Goal: Task Accomplishment & Management: Manage account settings

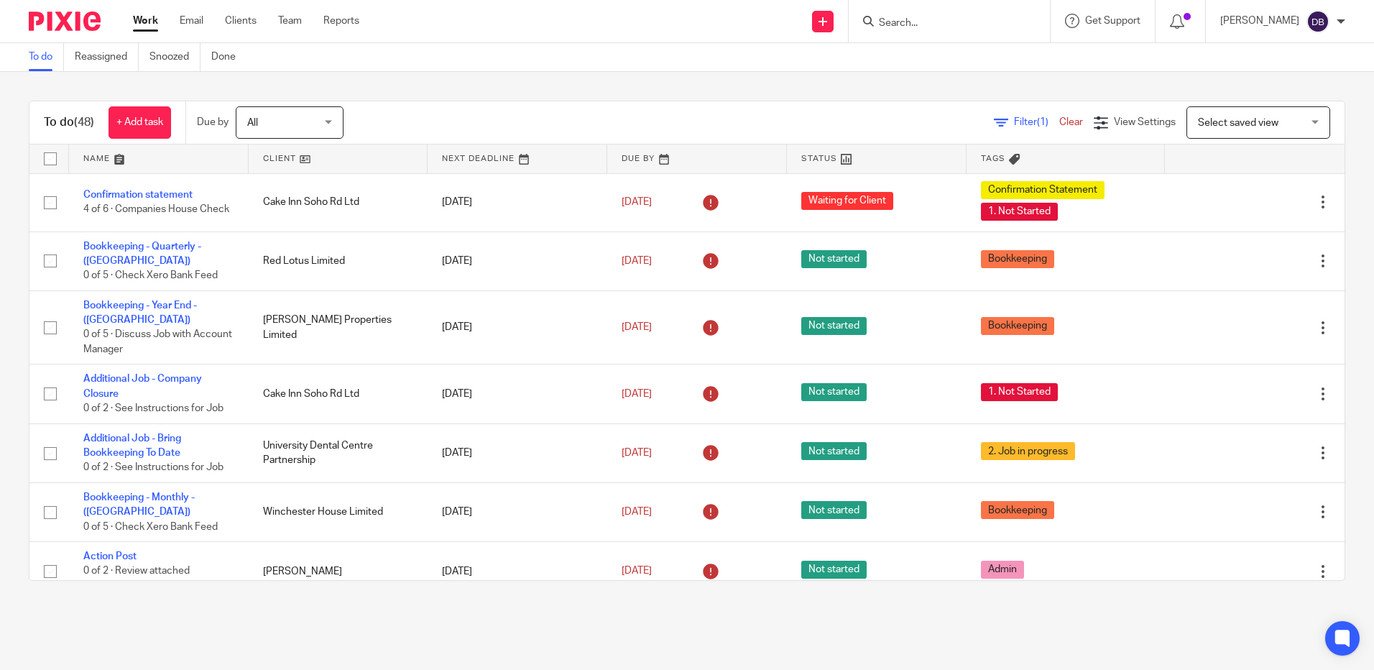
click at [1154, 61] on div "To do Reassigned Snoozed Done" at bounding box center [687, 57] width 1374 height 29
click at [913, 25] on input "Search" at bounding box center [941, 23] width 129 height 13
click at [1162, 54] on div "To do Reassigned Snoozed Done" at bounding box center [687, 57] width 1374 height 29
click at [953, 11] on div at bounding box center [948, 21] width 201 height 42
click at [905, 27] on input "Search" at bounding box center [941, 23] width 129 height 13
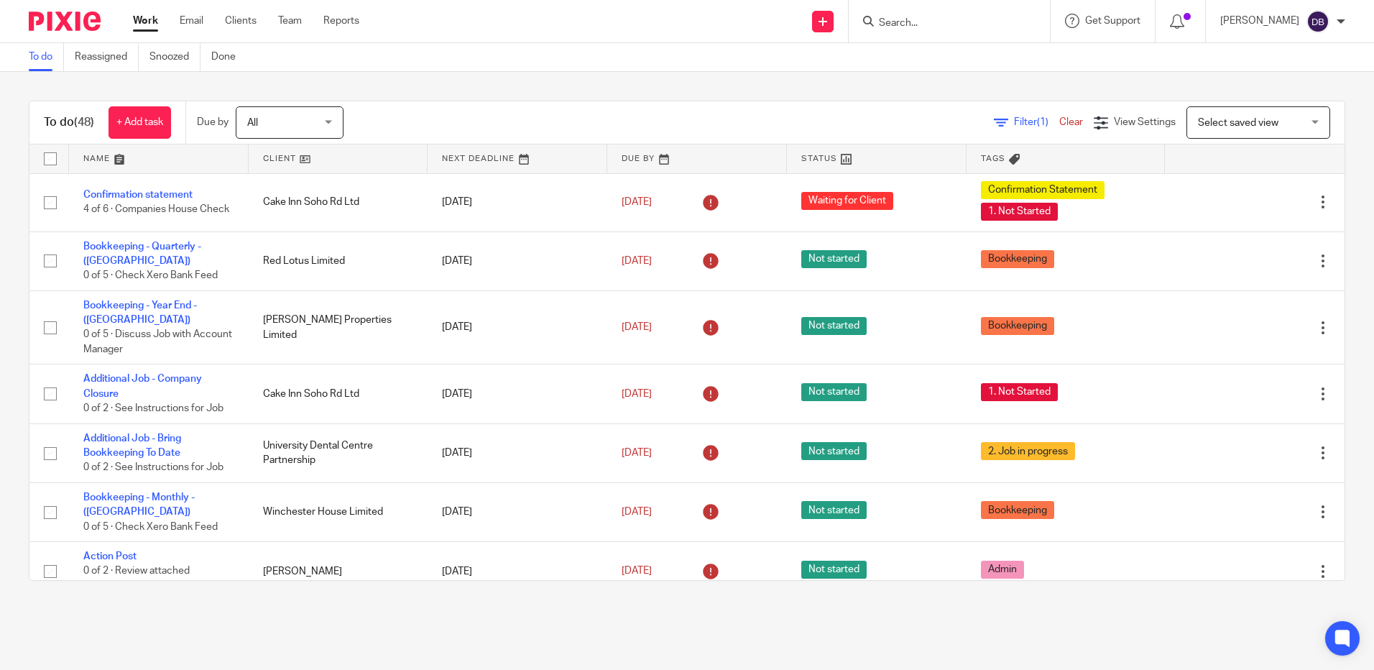
click at [11, 123] on div "To do (48) + Add task Due by All All Today Tomorrow This week Next week This mo…" at bounding box center [687, 340] width 1374 height 537
click at [950, 14] on form at bounding box center [953, 21] width 153 height 18
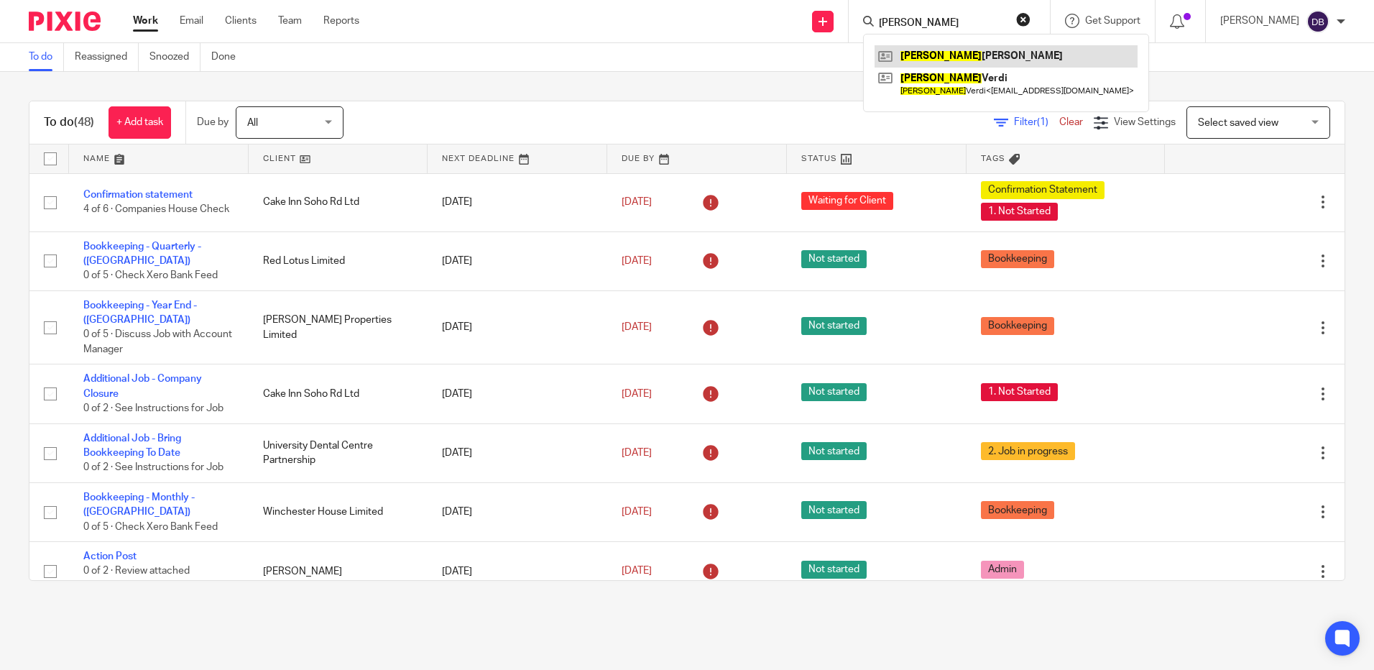
type input "jasbir"
click at [960, 48] on link at bounding box center [1005, 56] width 263 height 22
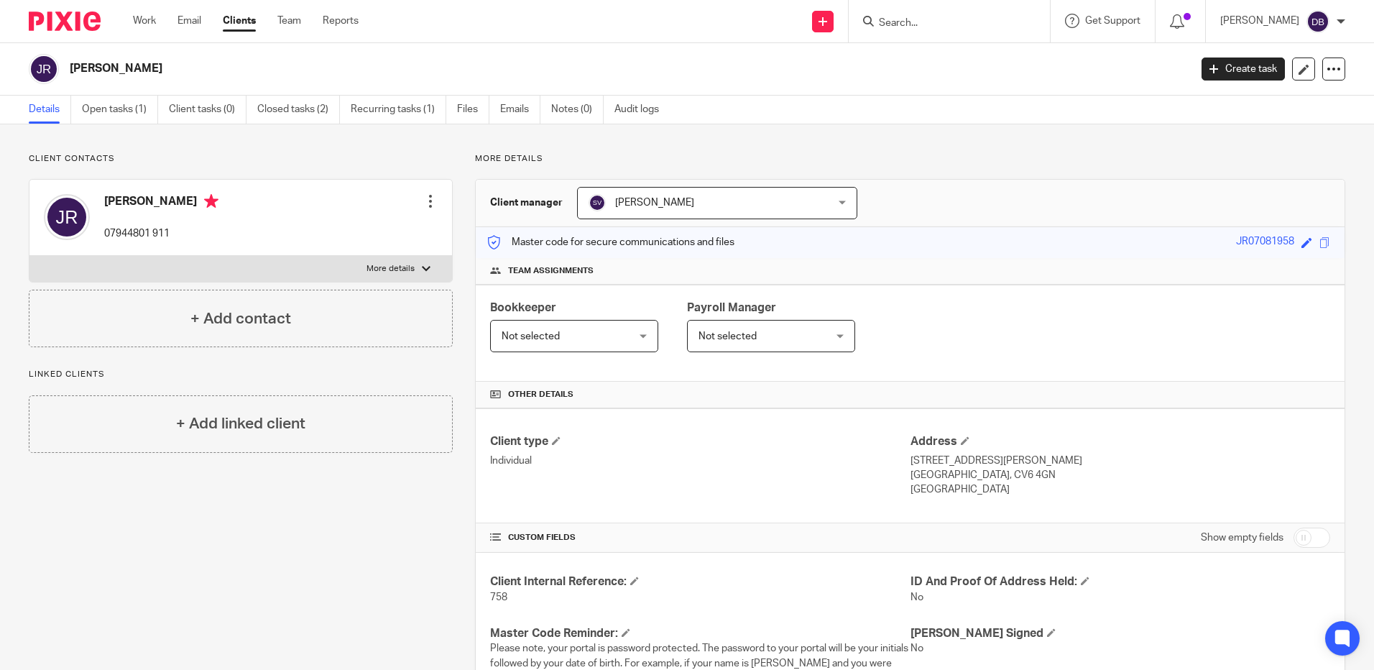
click at [955, 19] on input "Search" at bounding box center [941, 23] width 129 height 13
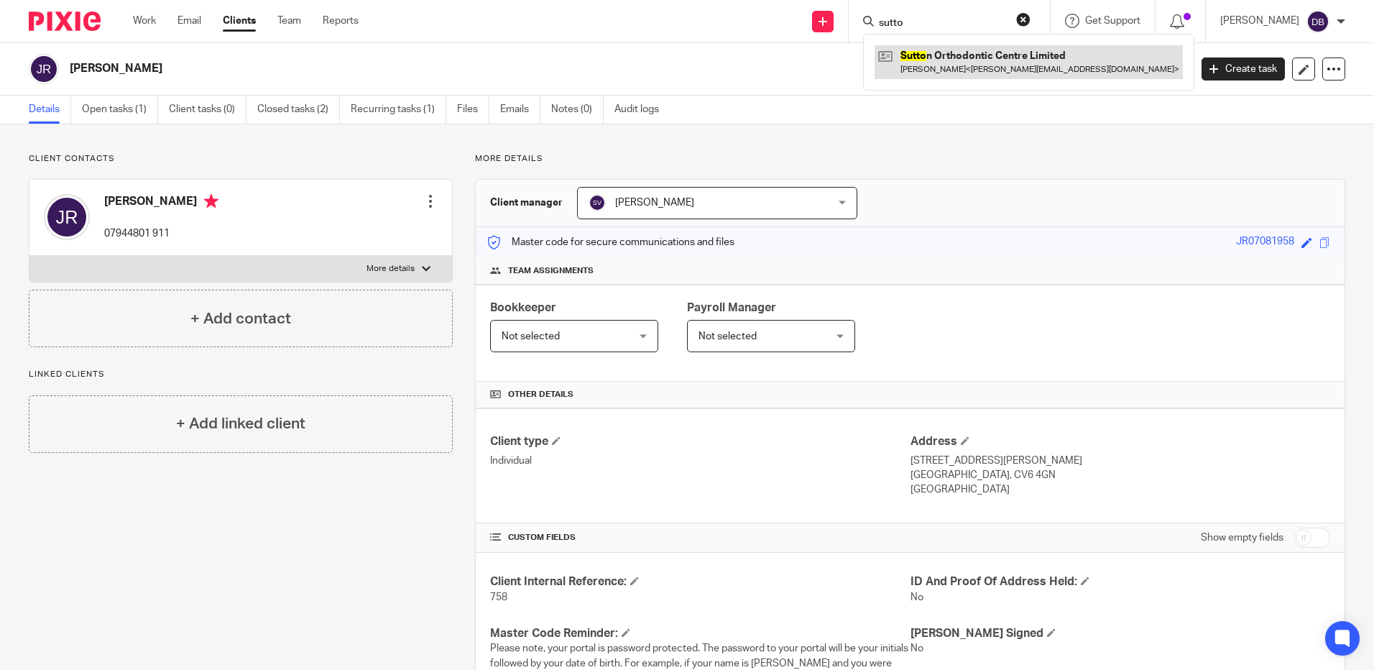
type input "sutto"
click at [984, 71] on link at bounding box center [1028, 61] width 308 height 33
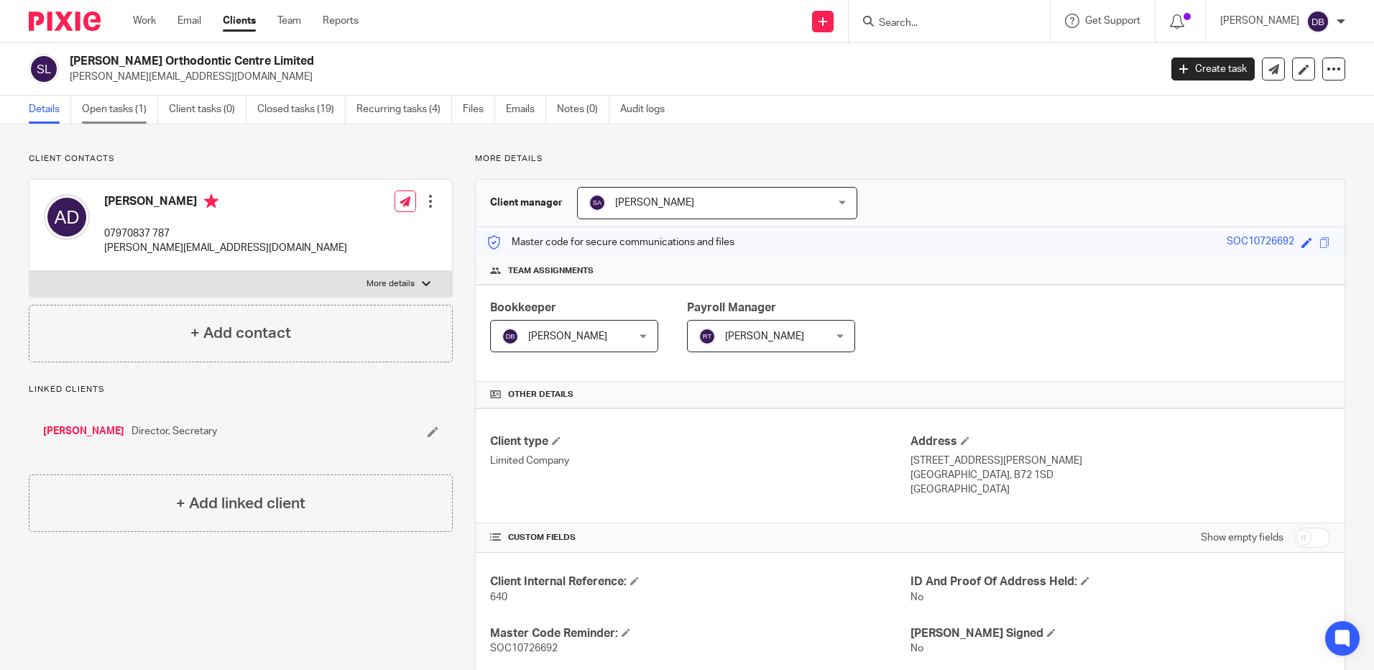
click at [149, 107] on link "Open tasks (1)" at bounding box center [120, 110] width 76 height 28
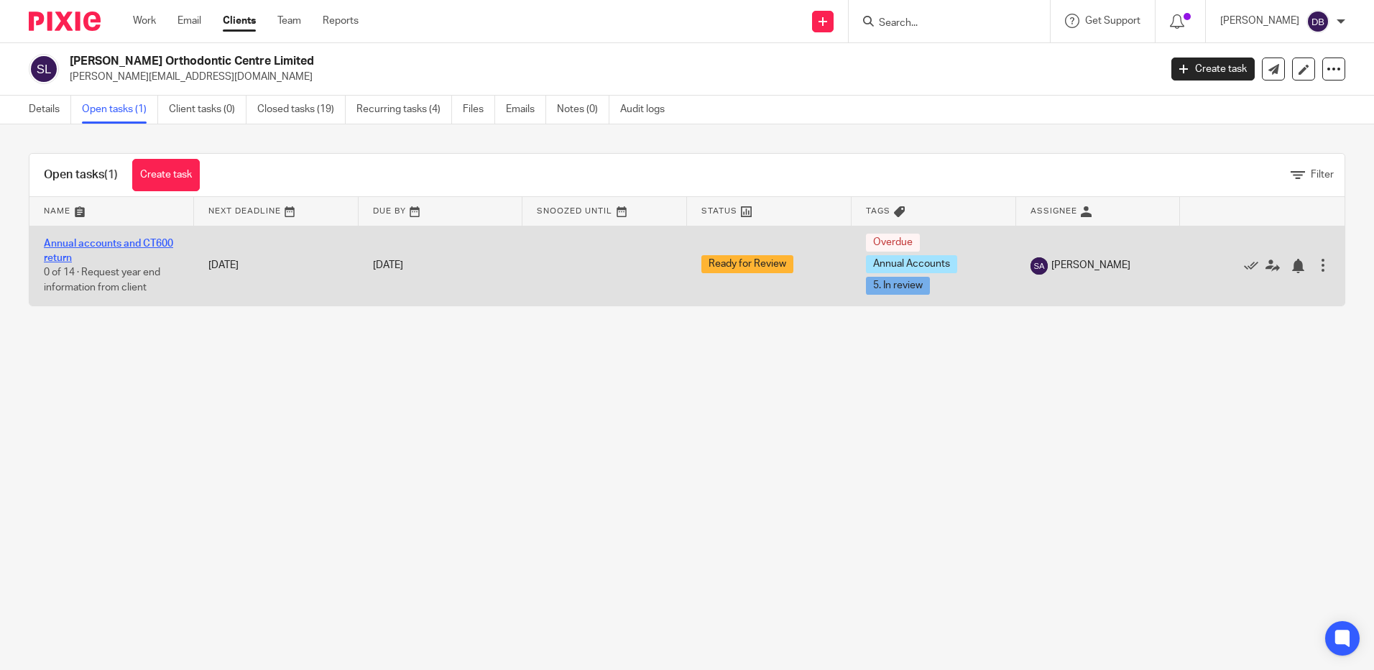
click at [126, 244] on link "Annual accounts and CT600 return" at bounding box center [108, 251] width 129 height 24
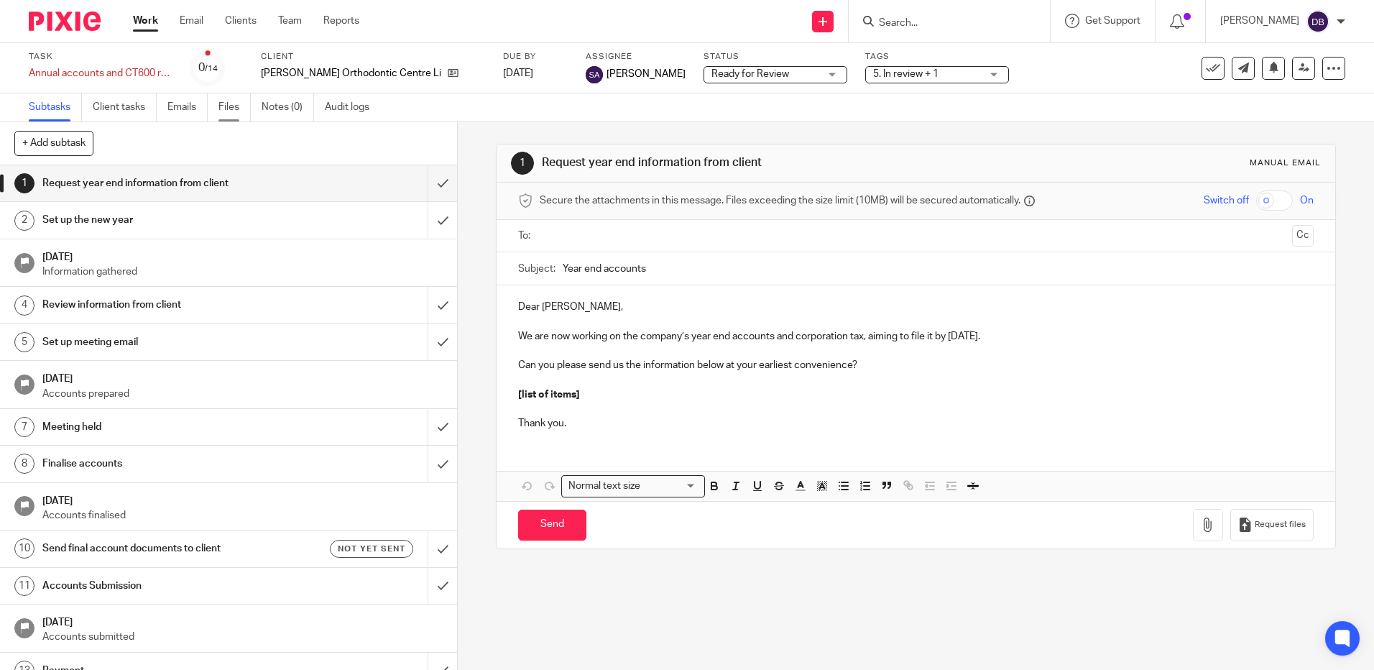
click at [246, 100] on link "Files" at bounding box center [234, 107] width 32 height 28
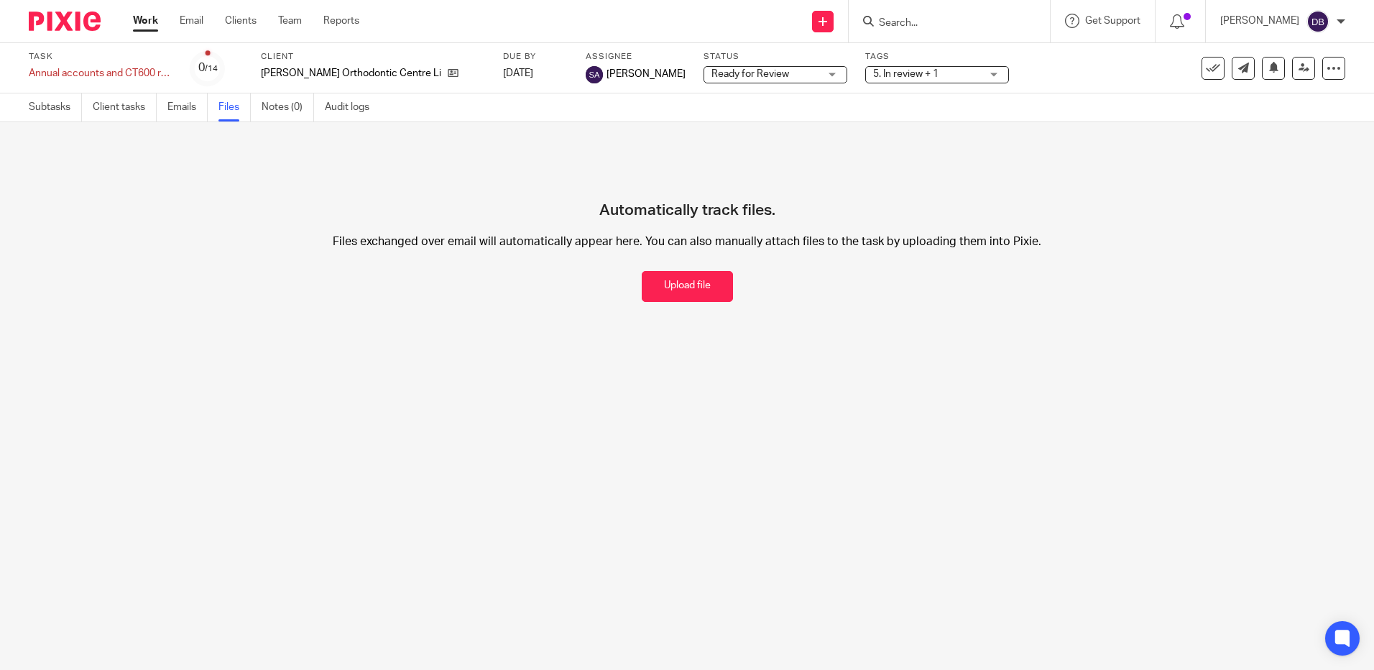
click at [203, 108] on link "Emails" at bounding box center [187, 107] width 40 height 28
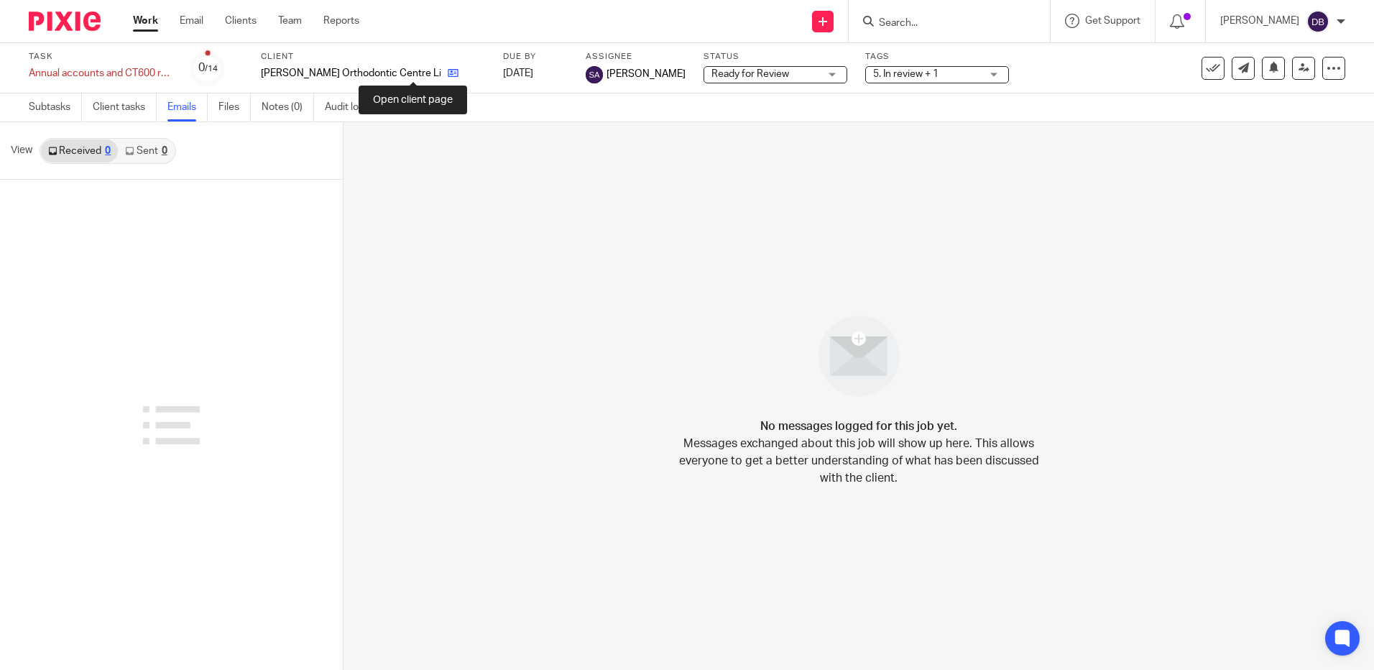
click at [448, 75] on icon at bounding box center [453, 73] width 11 height 11
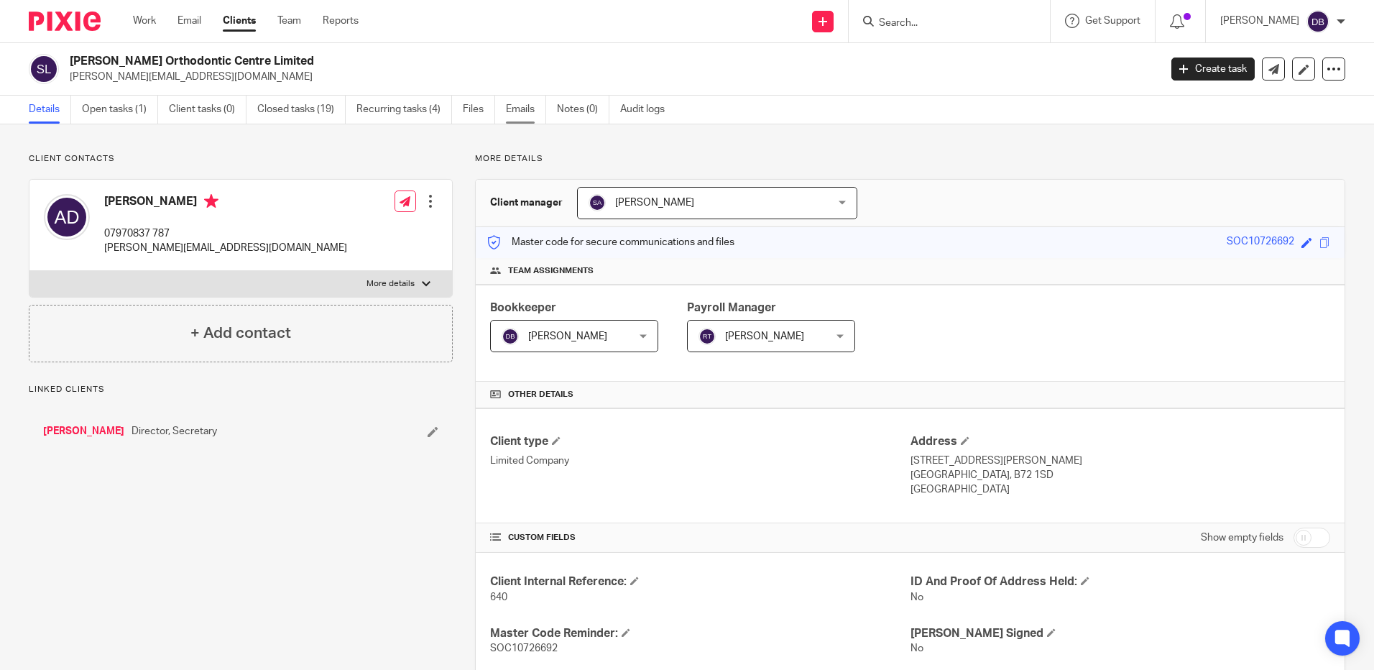
click at [518, 114] on link "Emails" at bounding box center [526, 110] width 40 height 28
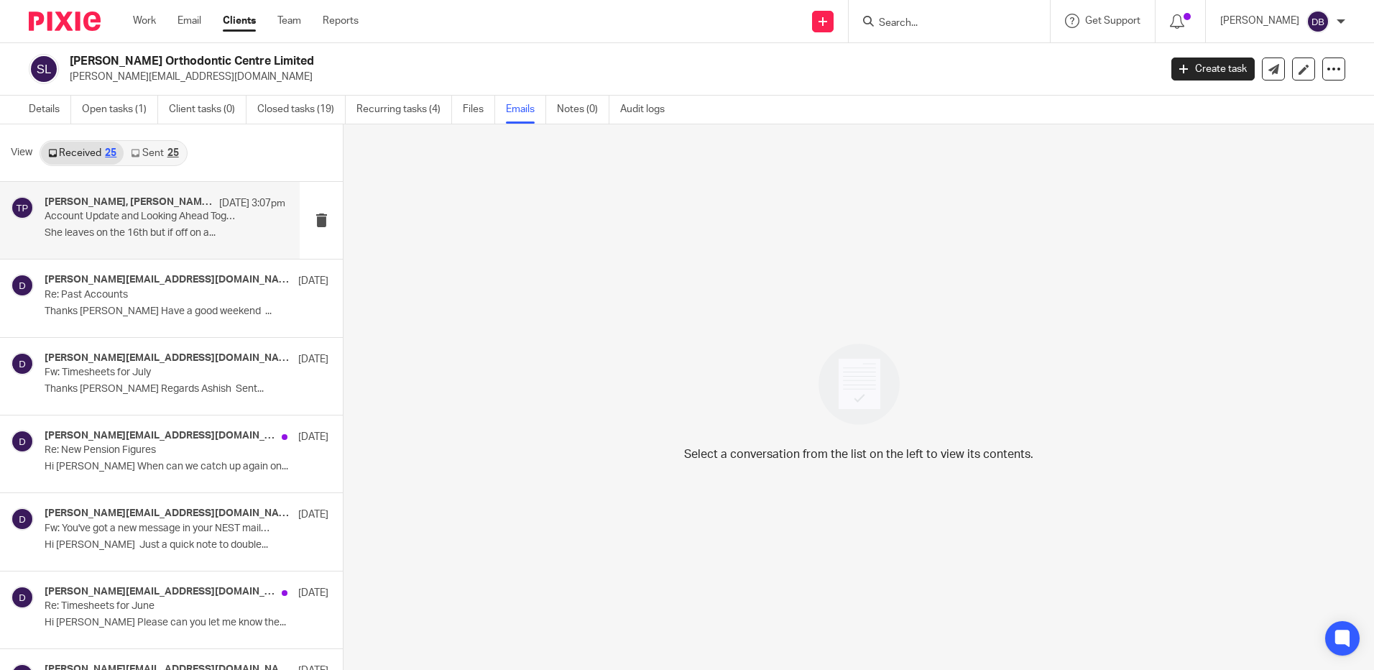
click at [120, 241] on div "Tina Pennycuick, Nadia Ahmed, Chetna Mistry 22 Sep 3:07pm Account Update and Lo…" at bounding box center [165, 220] width 241 height 48
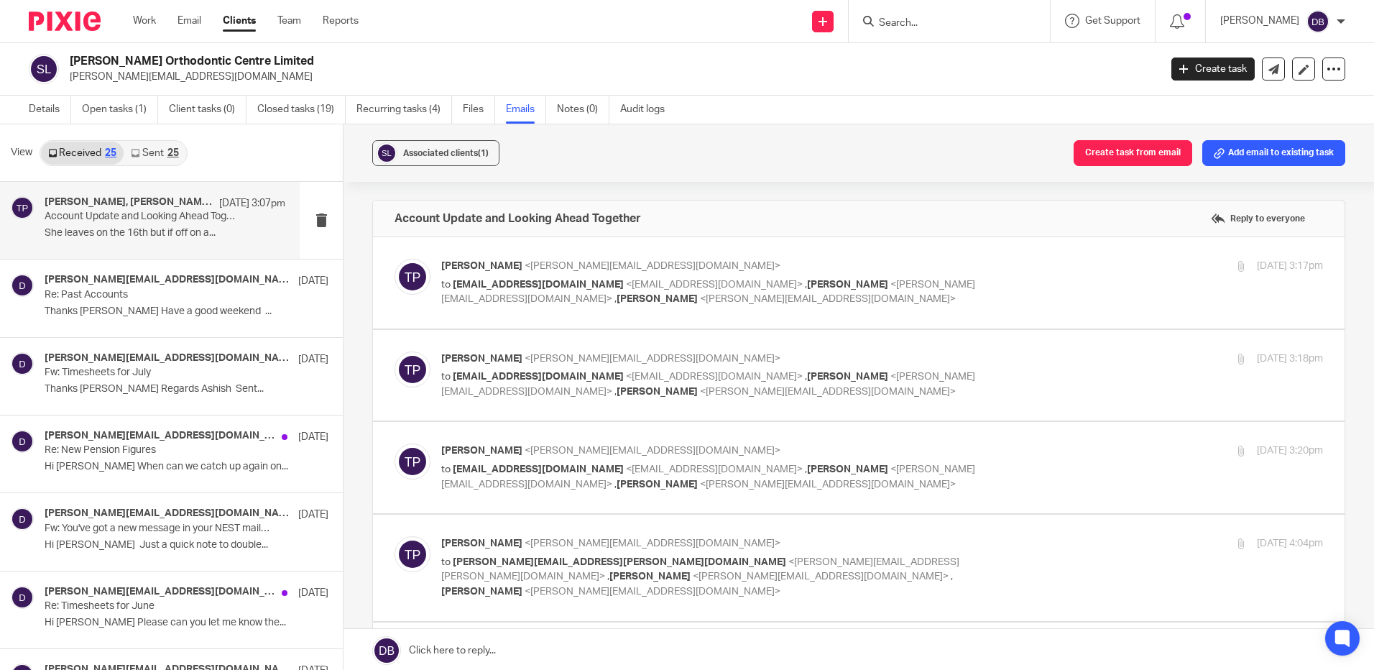
click at [144, 219] on p "Account Update and Looking Ahead Together" at bounding box center [141, 216] width 193 height 12
click at [685, 306] on p "to hannahfitzpatrick01@gmail.com <hannahfitzpatrick01@gmail.com> , Luke Racovit…" at bounding box center [735, 291] width 588 height 29
checkbox input "true"
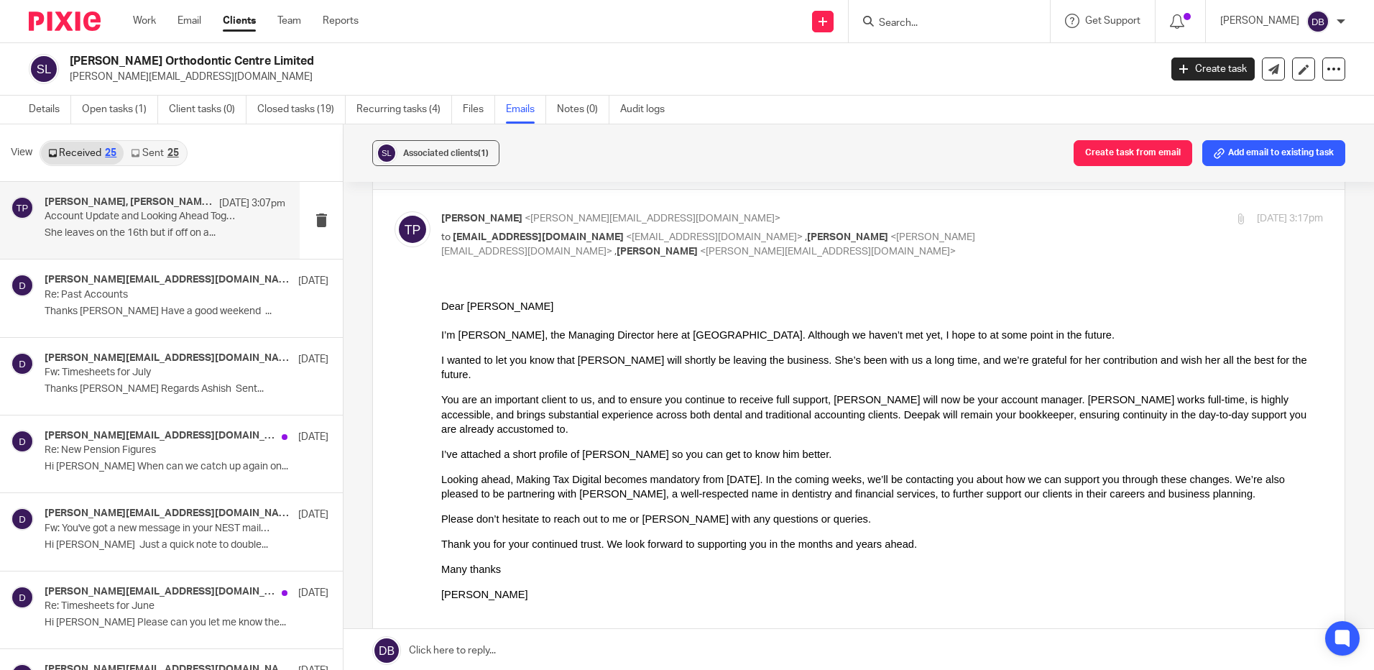
scroll to position [72, 0]
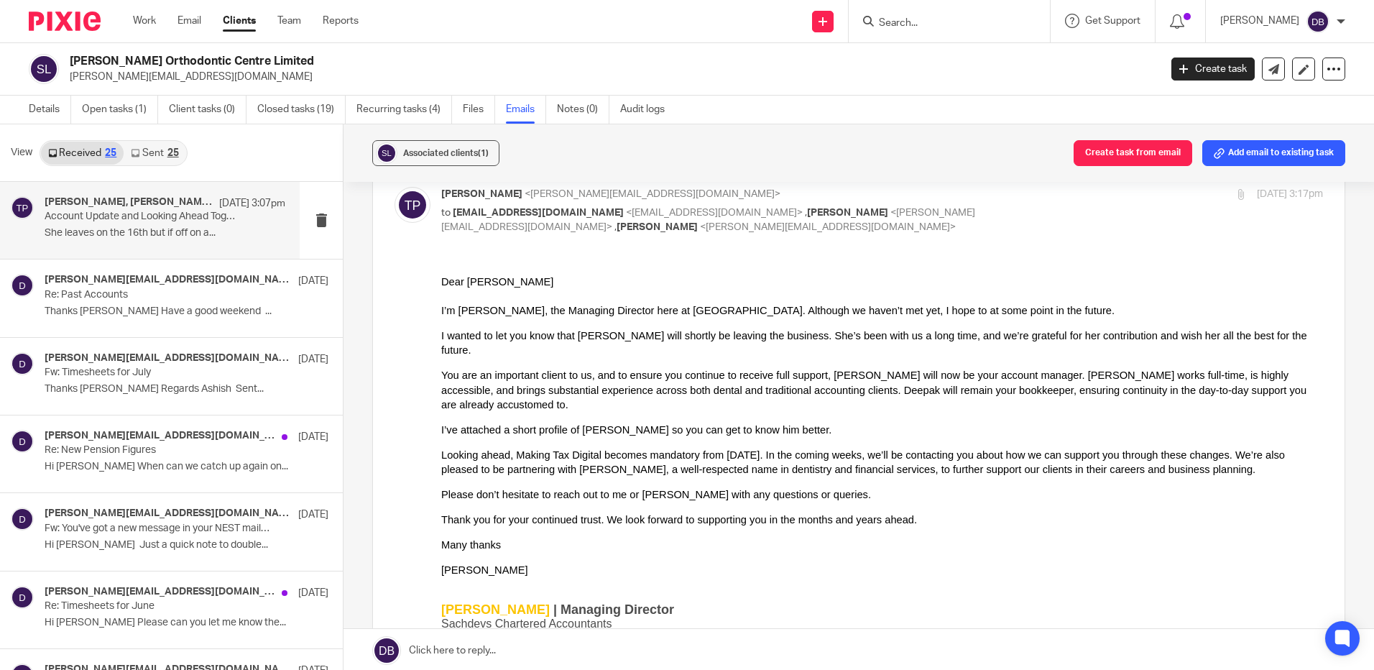
click at [926, 12] on form at bounding box center [953, 21] width 153 height 18
click at [897, 34] on div at bounding box center [948, 21] width 201 height 42
click at [899, 22] on input "Search" at bounding box center [941, 23] width 129 height 13
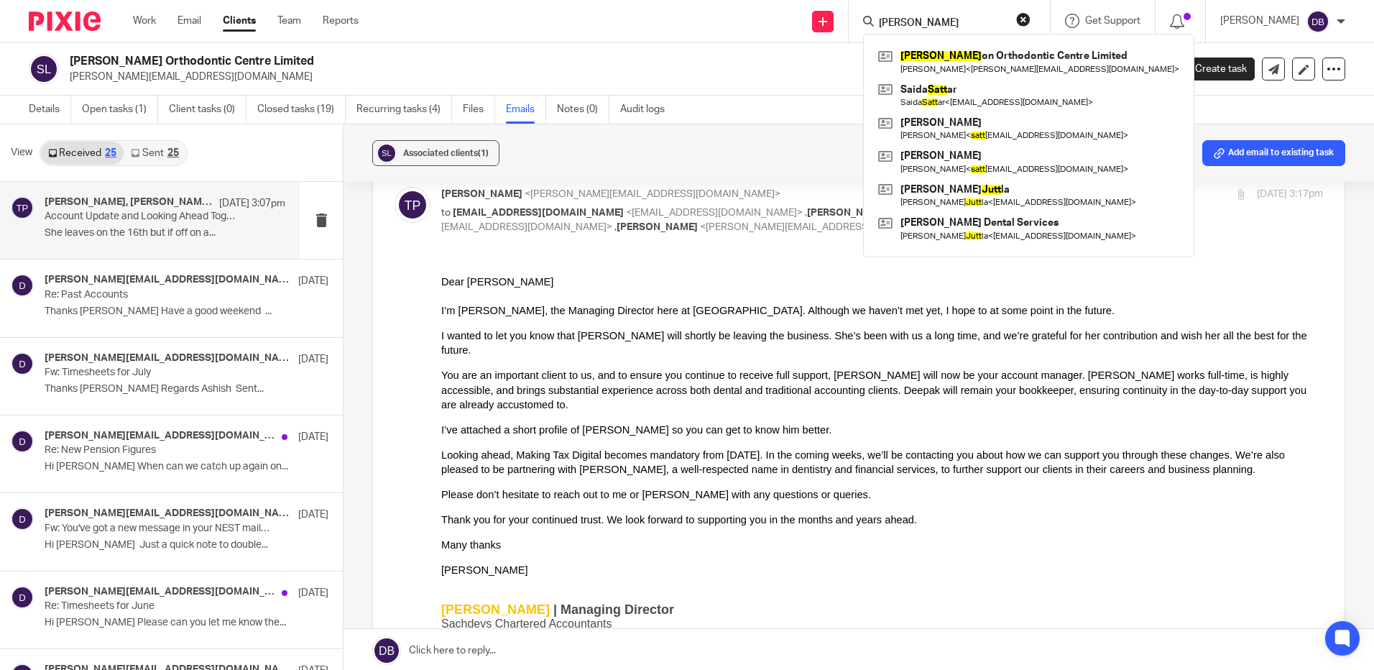
type input "sutt"
click at [693, 88] on div "Sutton Orthodontic Centre Limited dhopatkar@aol.com Create task Update from Com…" at bounding box center [687, 69] width 1374 height 52
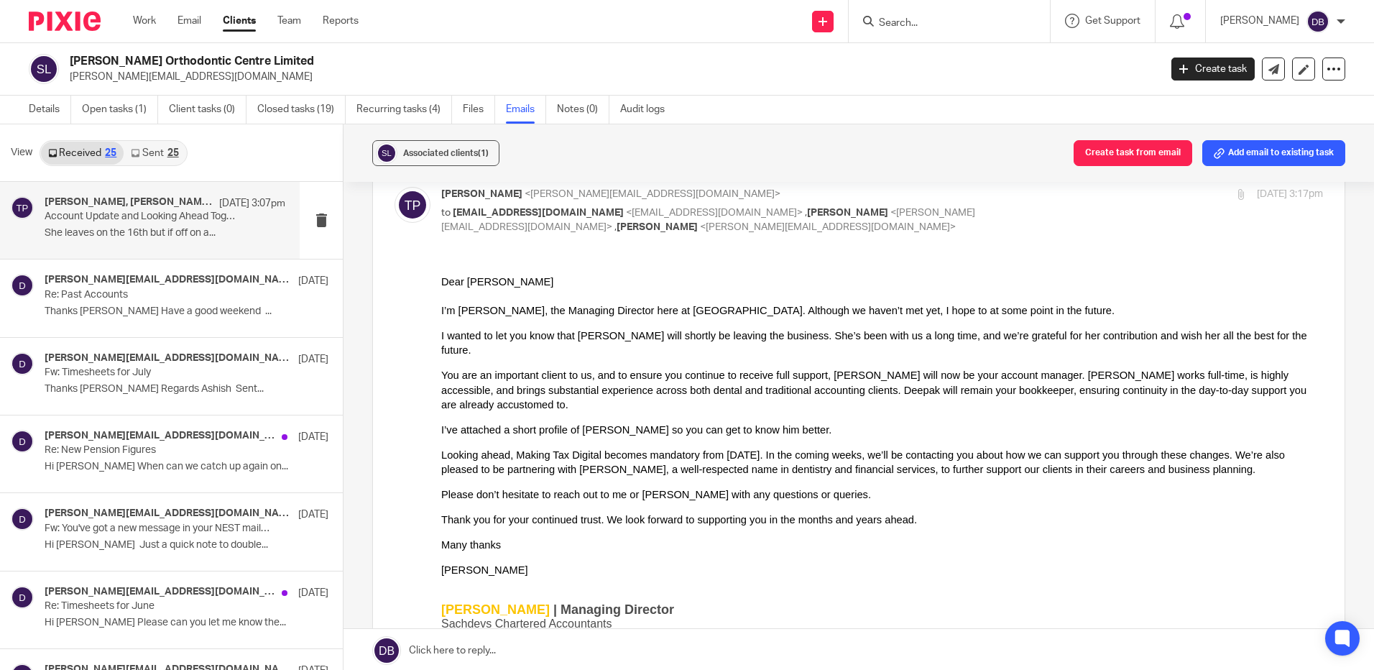
click at [932, 17] on input "Search" at bounding box center [941, 23] width 129 height 13
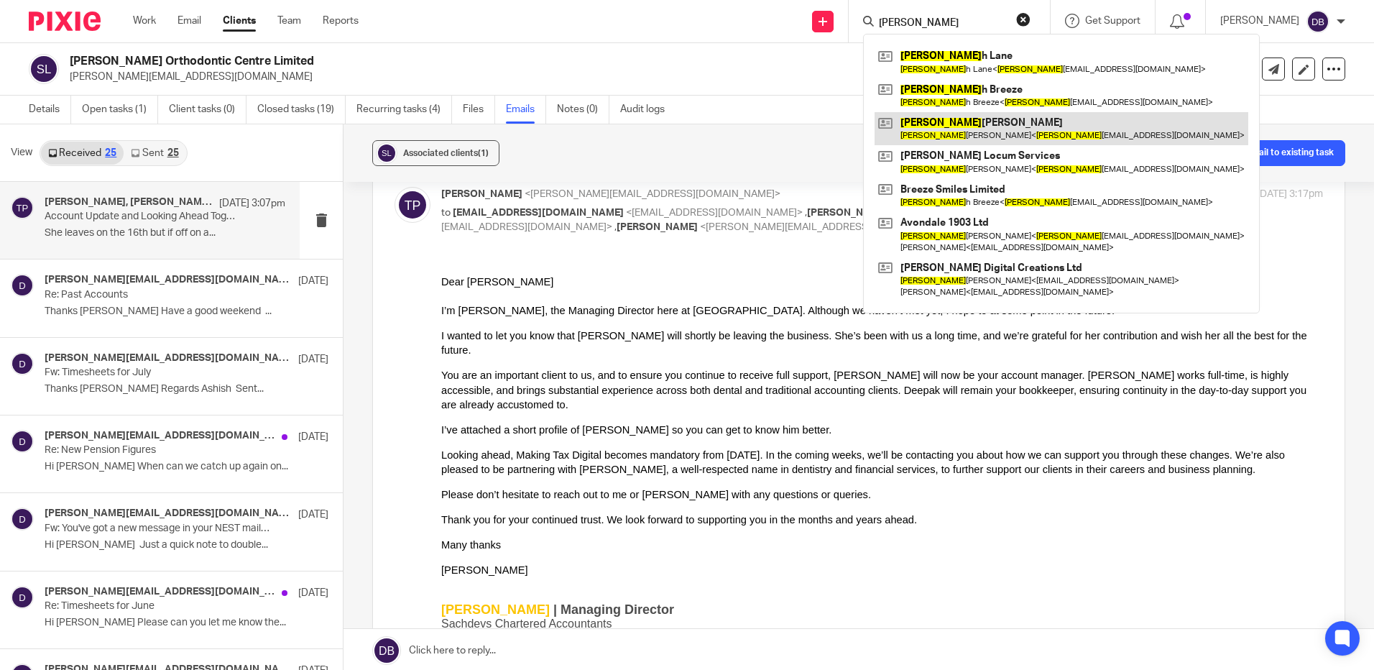
type input "hanna"
click at [948, 17] on input "hanna" at bounding box center [941, 23] width 129 height 13
drag, startPoint x: 948, startPoint y: 17, endPoint x: 840, endPoint y: 14, distance: 107.8
click at [840, 14] on div "Send new email Create task Add client Request signature hanna Hanna h Lane Hann…" at bounding box center [877, 21] width 994 height 42
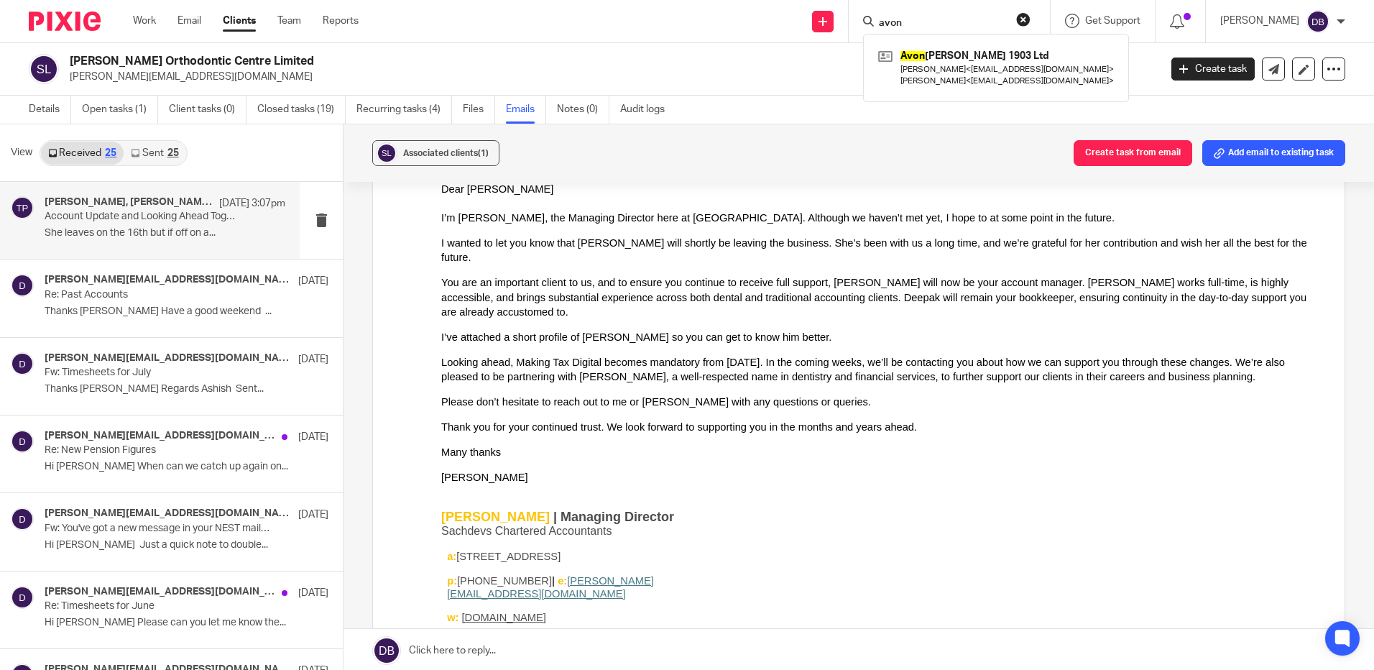
scroll to position [144, 0]
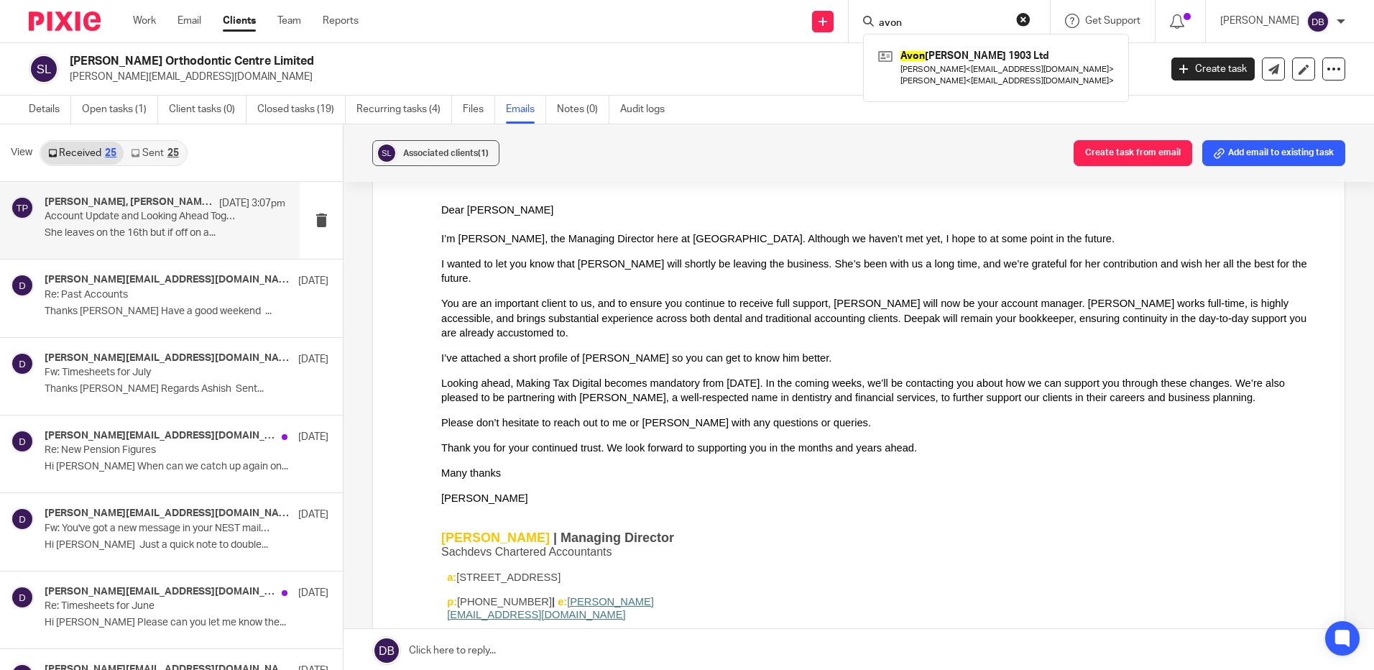
type input "avon"
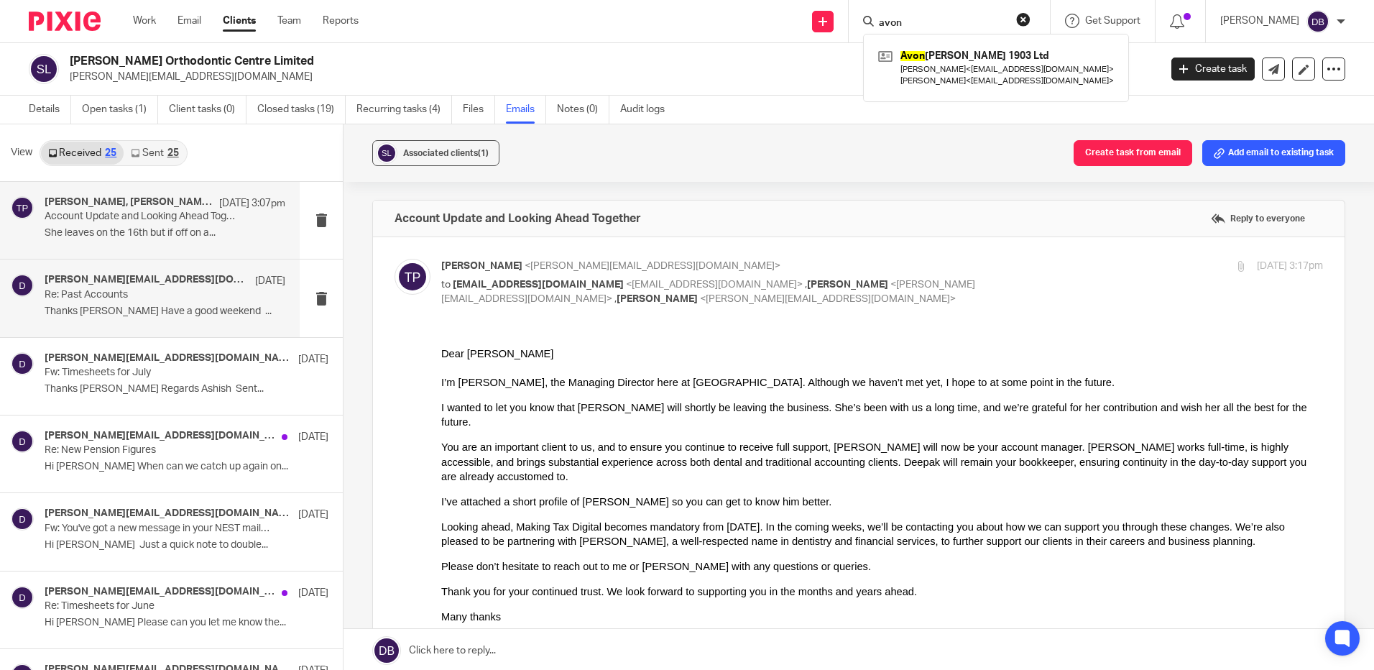
click at [136, 290] on p "Re: Past Accounts" at bounding box center [141, 295] width 193 height 12
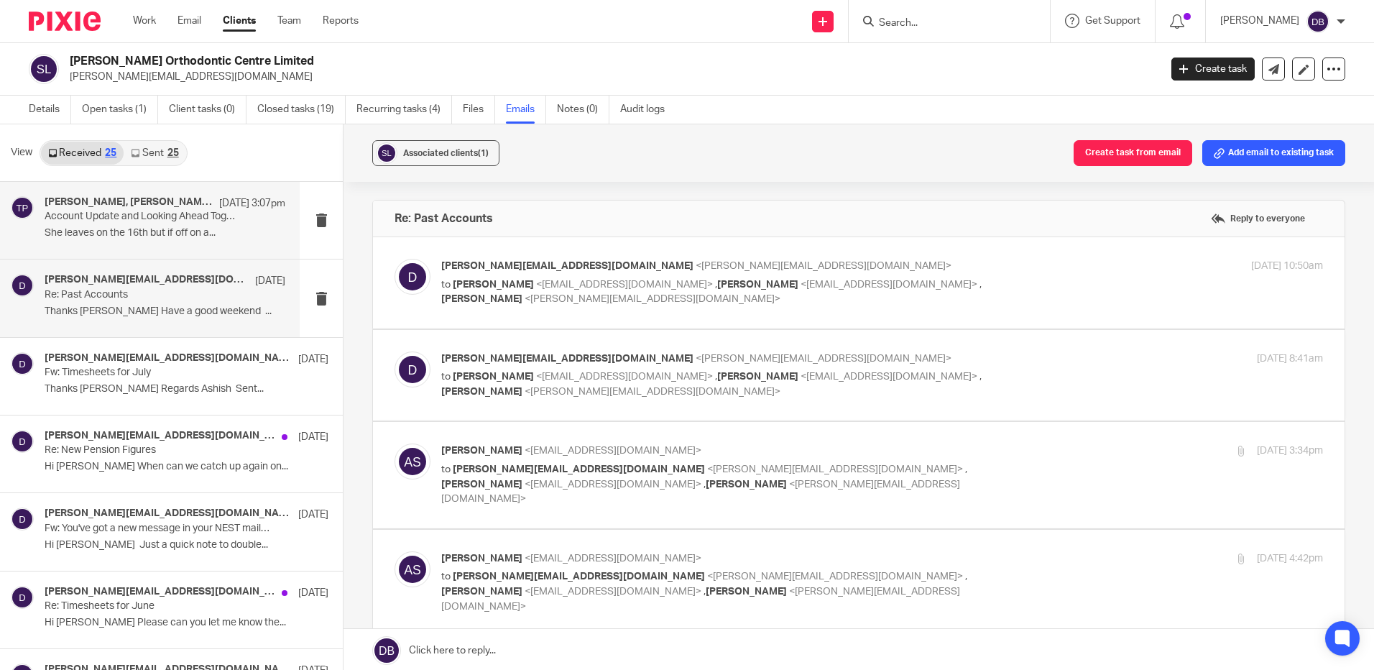
click at [178, 241] on div "Tina Pennycuick, Nadia Ahmed, Chetna Mistry 22 Sep 3:07pm Account Update and Lo…" at bounding box center [165, 220] width 241 height 48
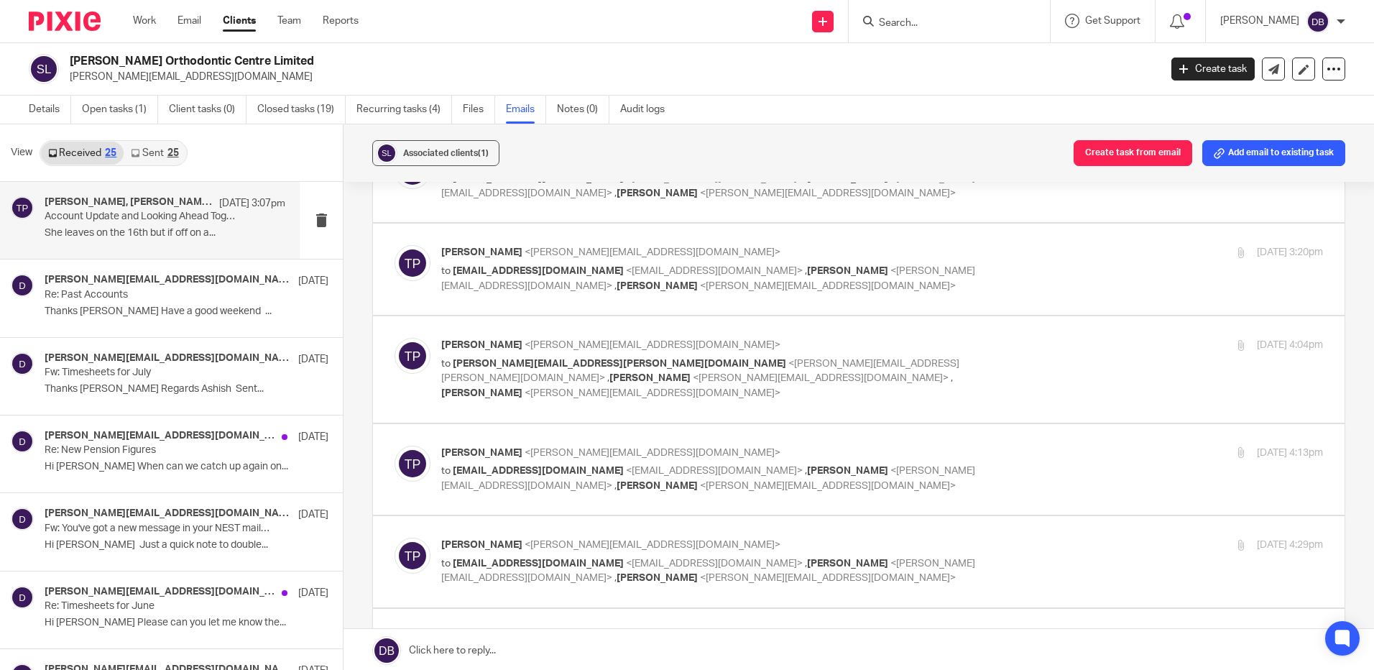
scroll to position [216, 0]
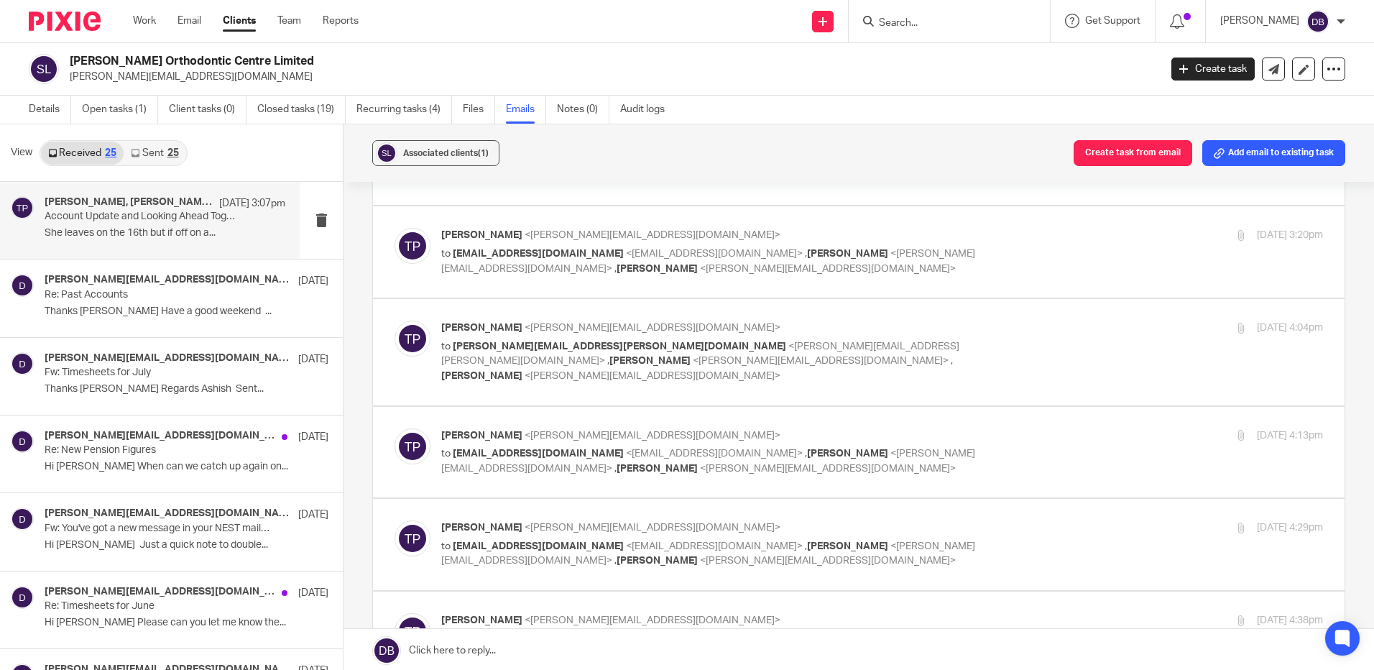
click at [677, 428] on div "Tina Pennycuick <tina@as1group.co.uk> to olitabbenor@gmail.com <olitabbenor@gma…" at bounding box center [735, 452] width 588 height 48
checkbox input "true"
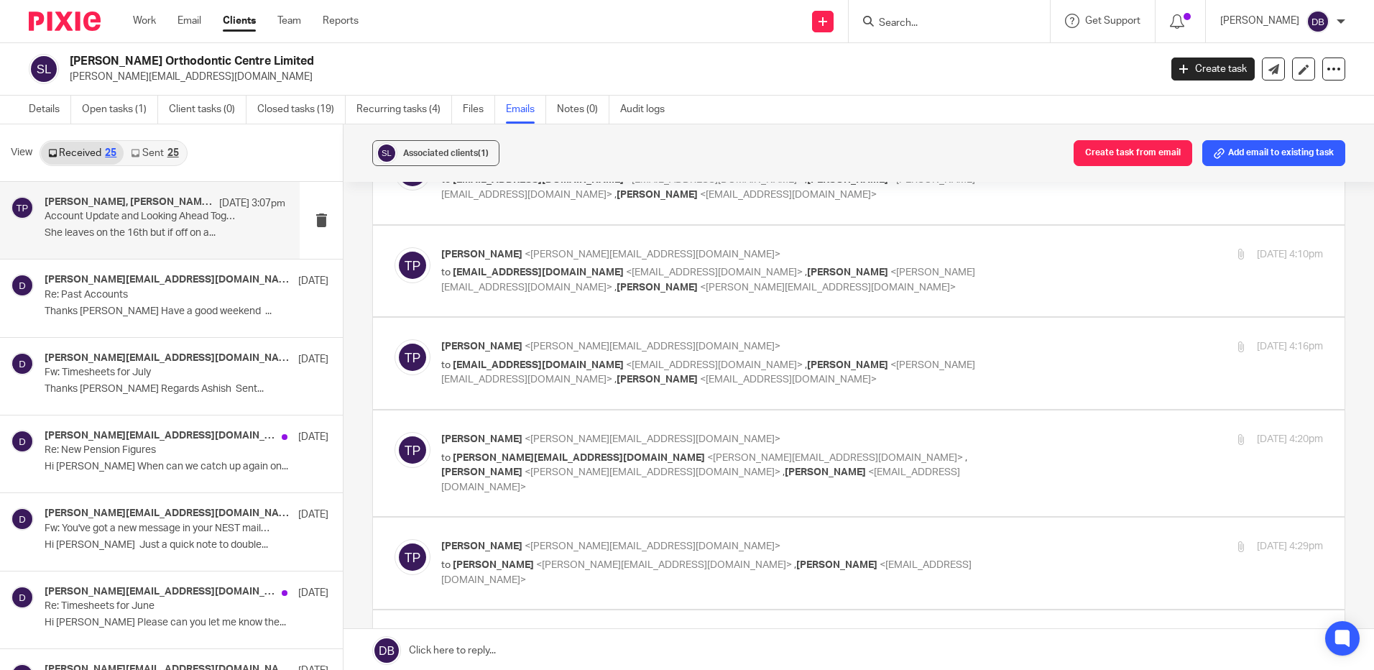
scroll to position [2011, 0]
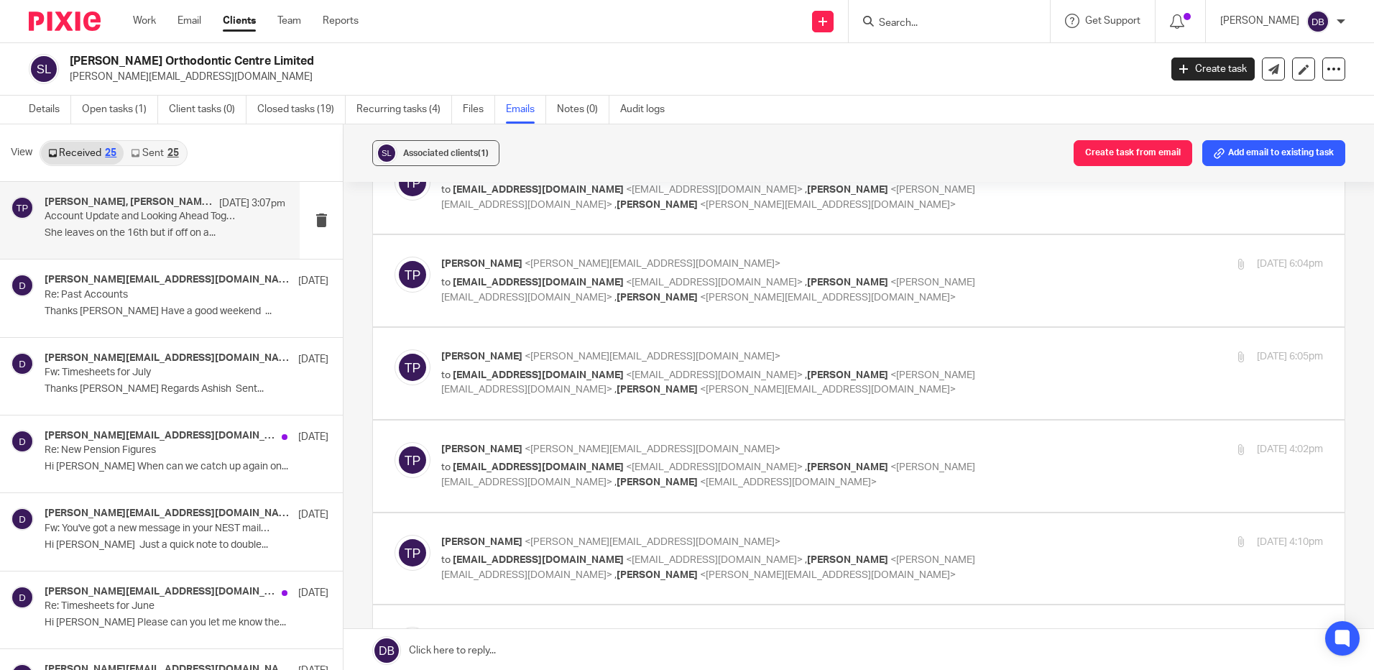
click at [172, 153] on div "25" at bounding box center [172, 153] width 11 height 10
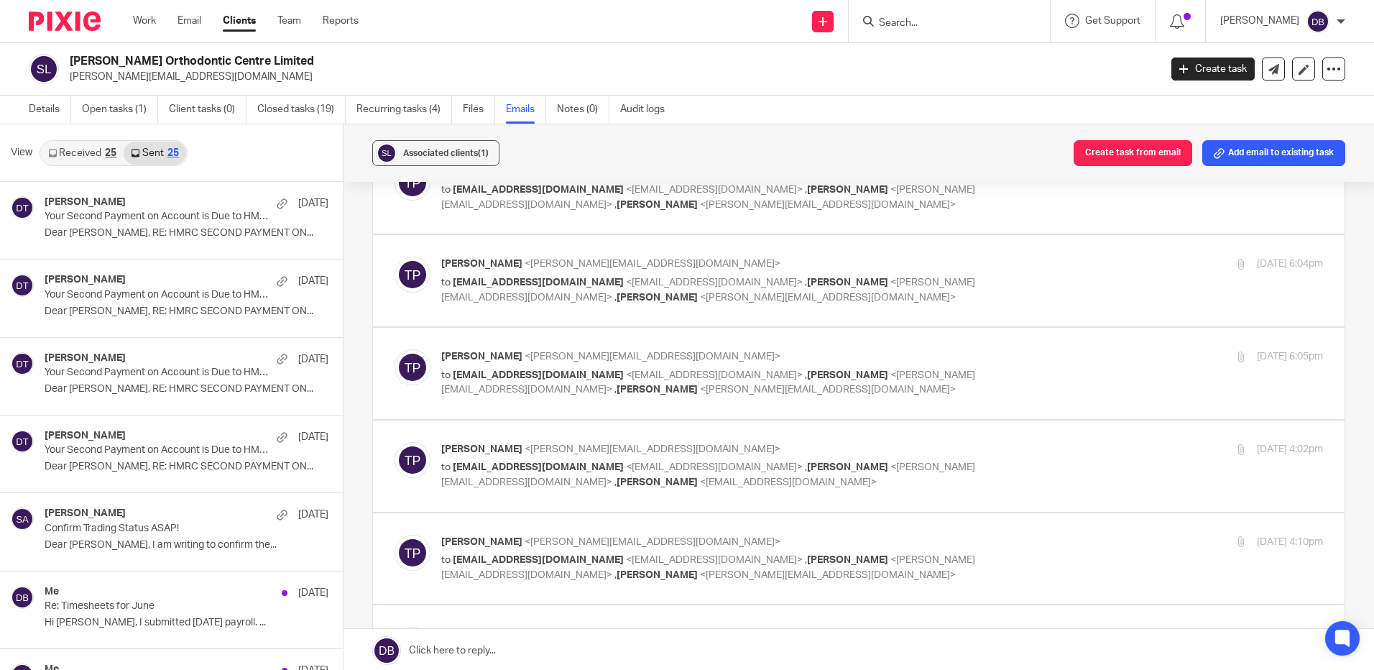
scroll to position [2, 0]
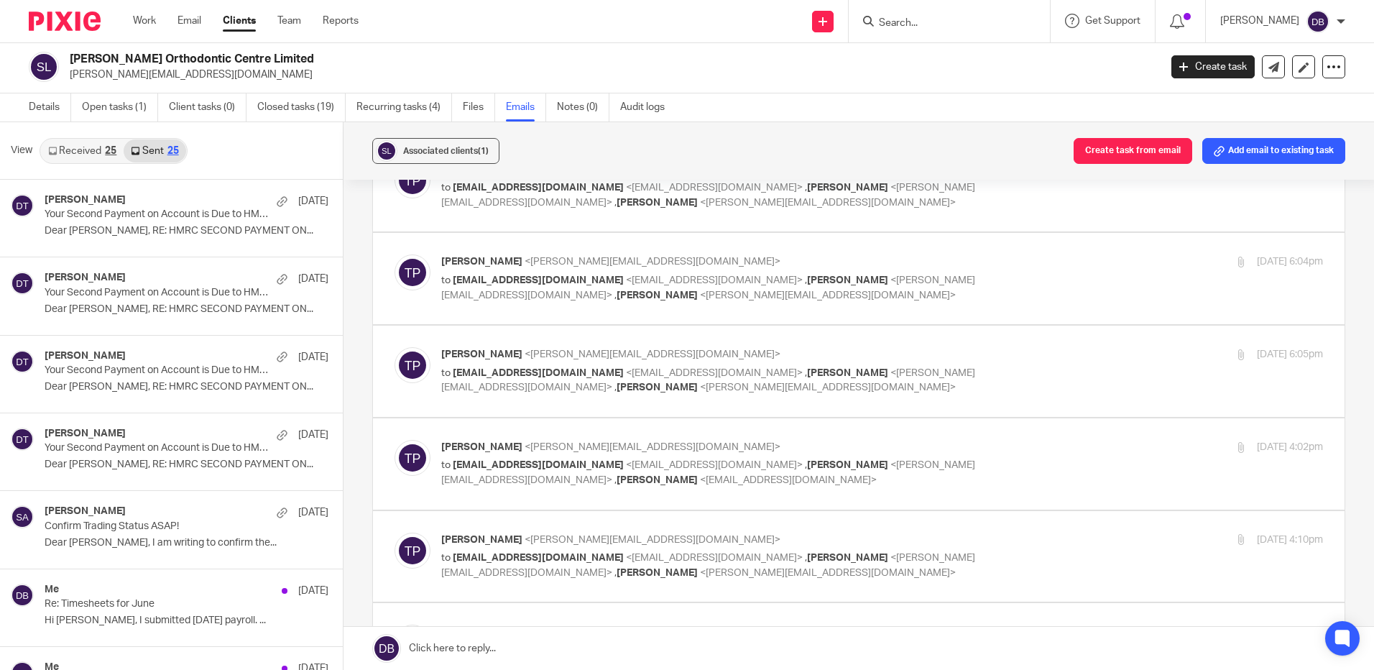
click at [59, 147] on link "Received 25" at bounding box center [82, 150] width 83 height 23
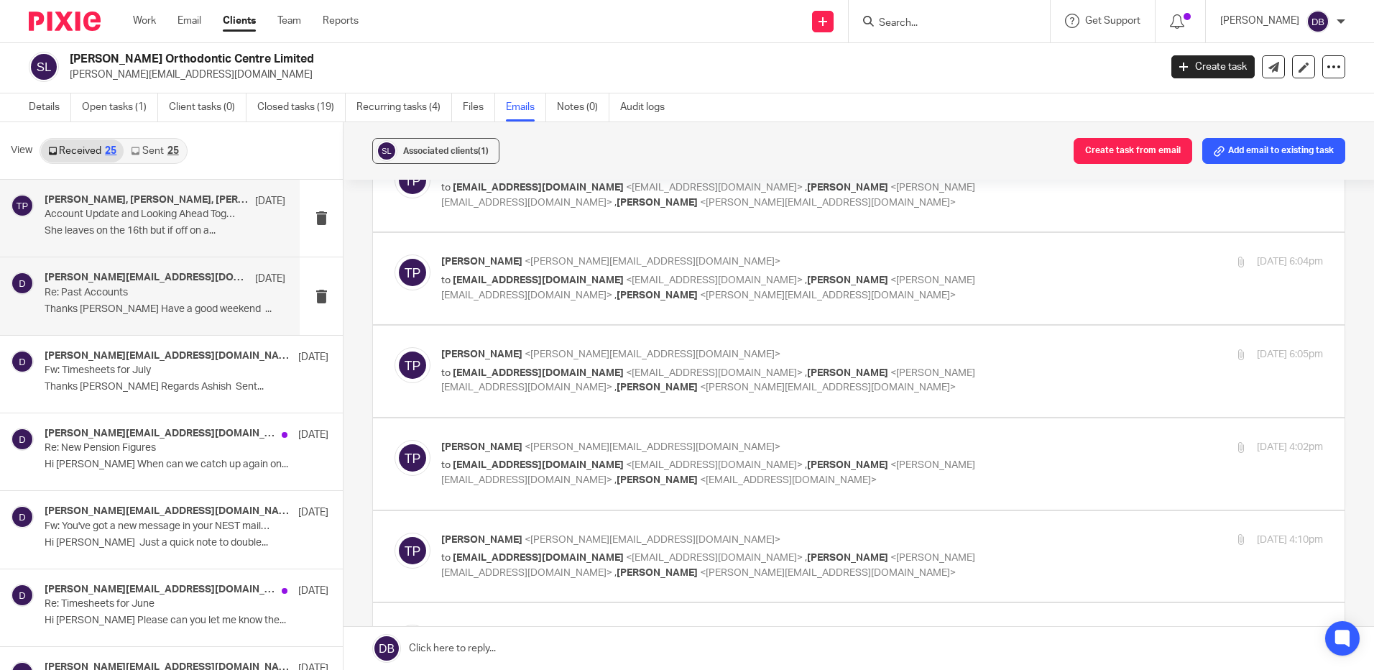
click at [108, 305] on p "Thanks Arun Have a good weekend ..." at bounding box center [165, 309] width 241 height 12
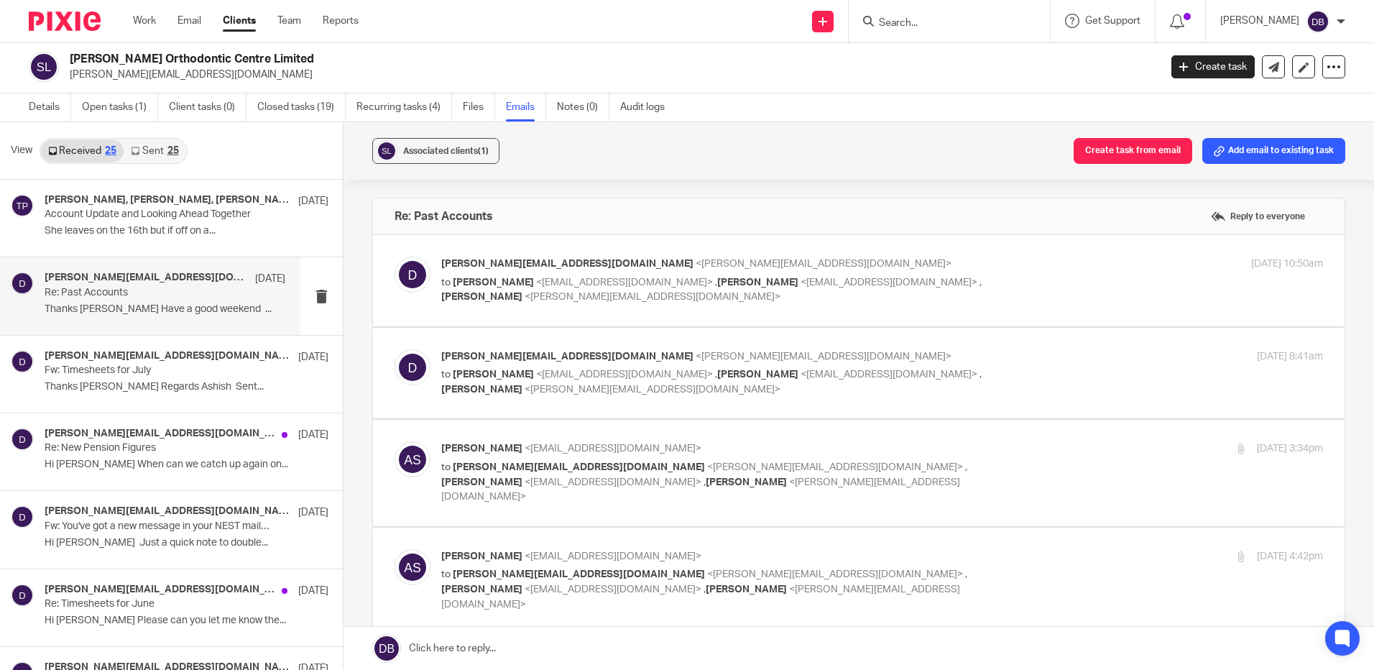
scroll to position [0, 0]
click at [198, 303] on p "Thanks Arun Have a good weekend ..." at bounding box center [165, 309] width 241 height 12
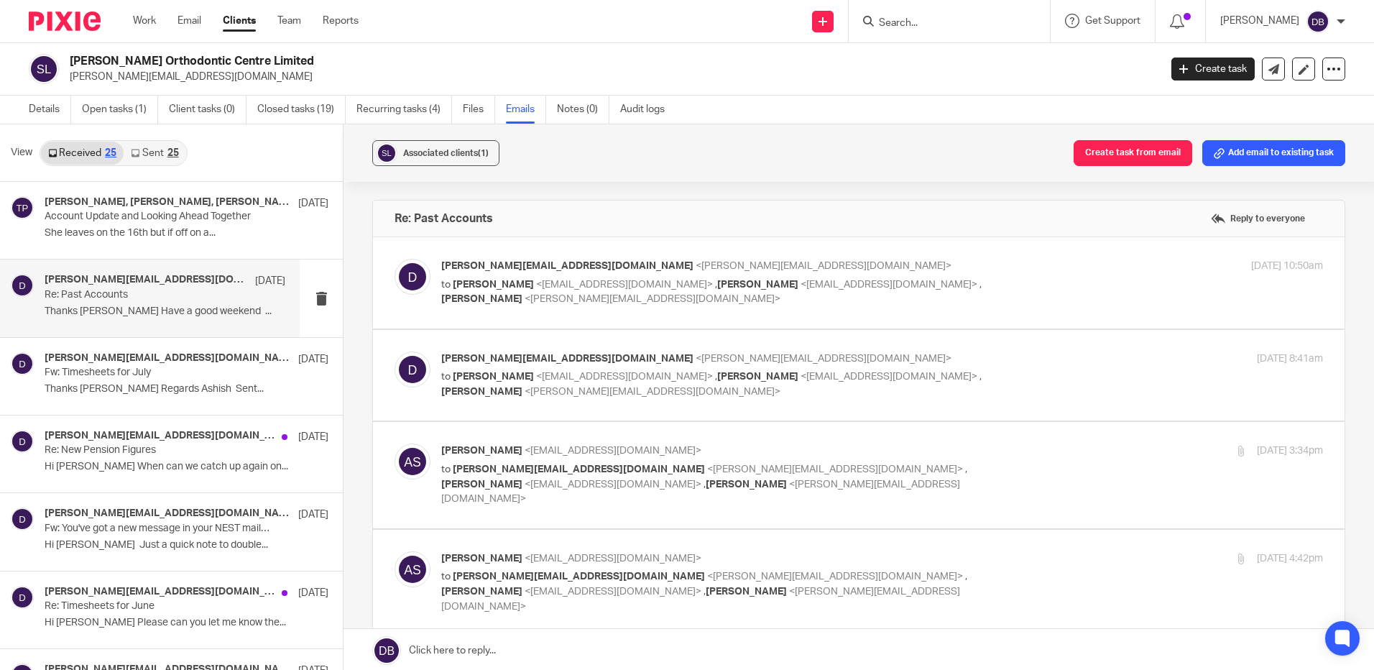
click at [676, 301] on p "to Suman Aggarwal <suman@sachdevs-ca.com> , Arun Sachdev <arun@sachdevs-ca.com>…" at bounding box center [735, 291] width 588 height 29
checkbox input "true"
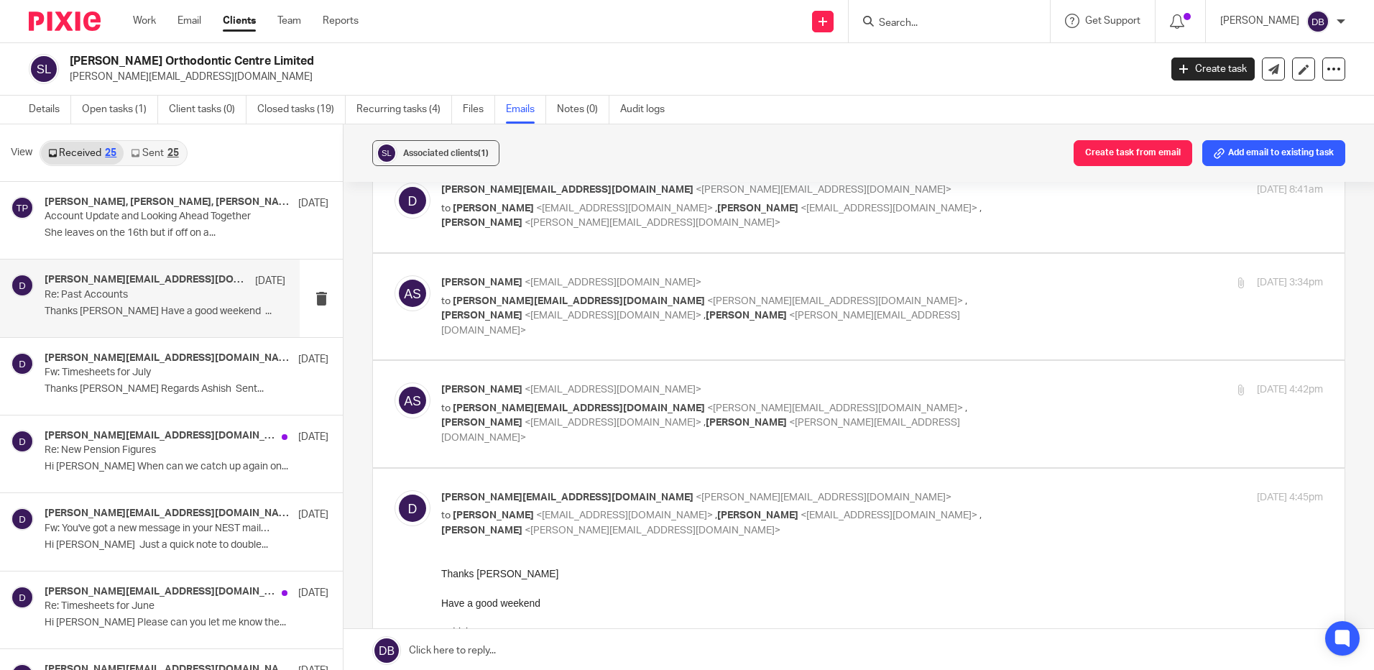
scroll to position [718, 0]
click at [652, 235] on label at bounding box center [858, 205] width 971 height 91
click at [394, 182] on input "checkbox" at bounding box center [394, 181] width 1 height 1
checkbox input "true"
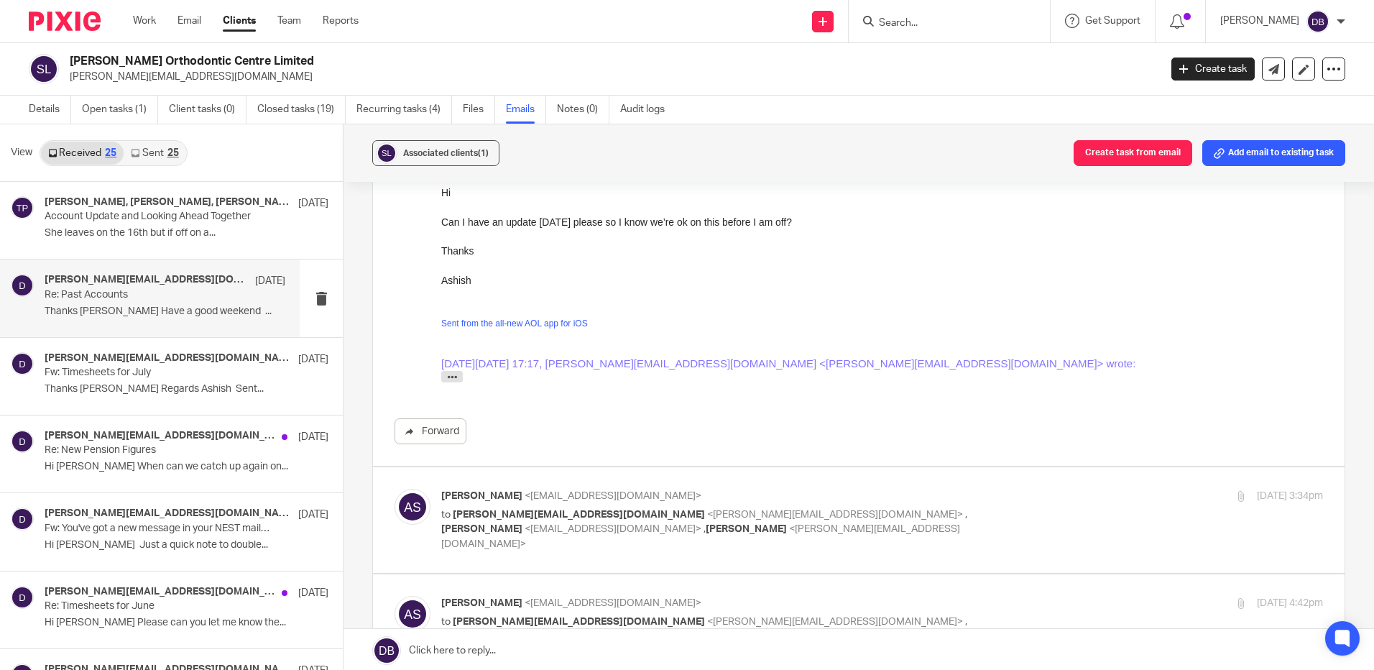
scroll to position [1006, 0]
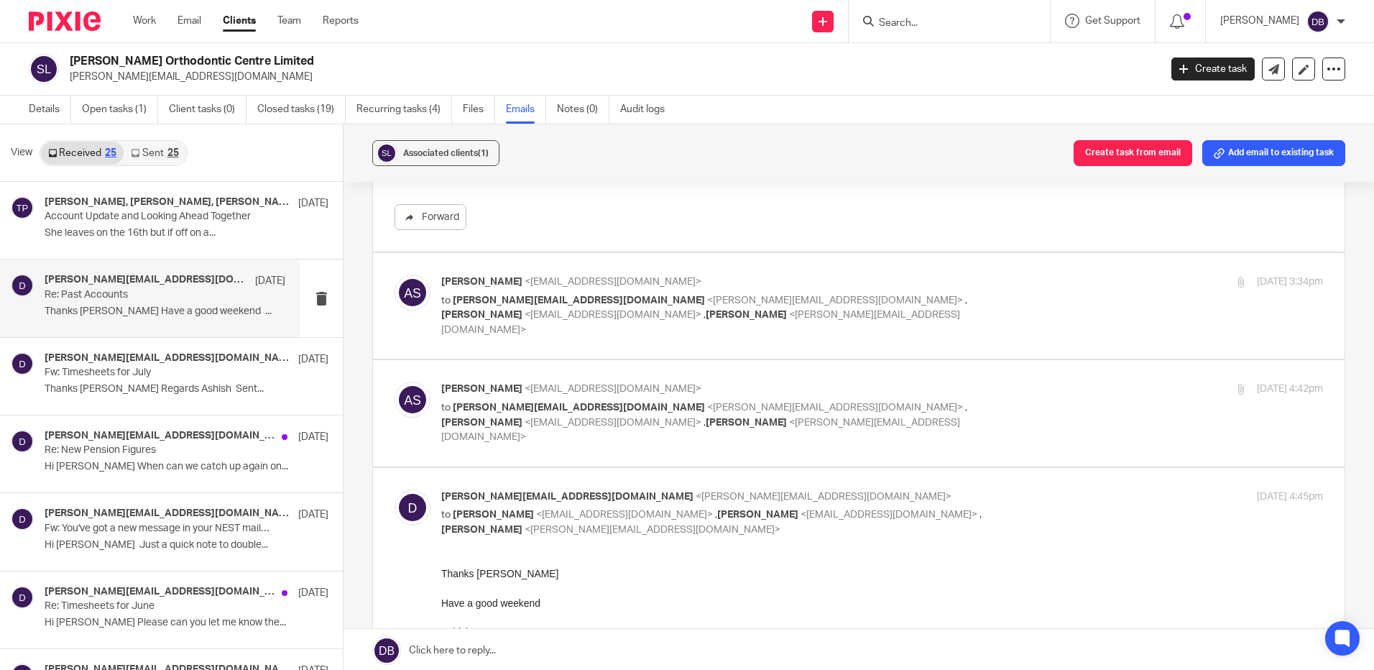
click at [649, 288] on p "Arun Sachdev <arun@sachdevs-ca.com>" at bounding box center [735, 281] width 588 height 15
checkbox input "true"
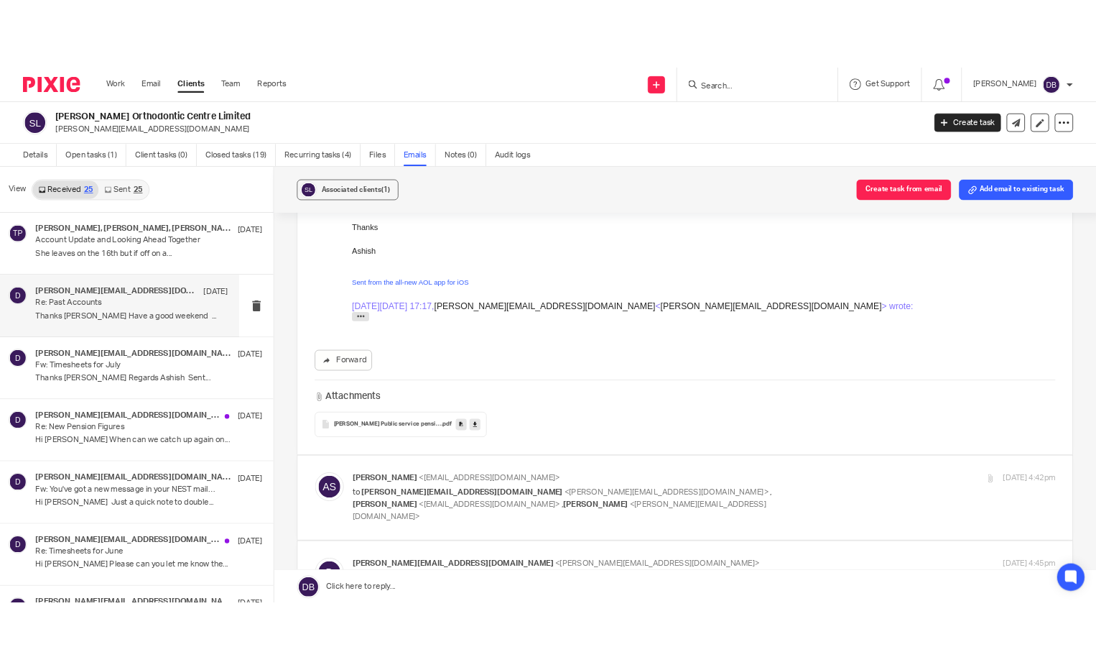
scroll to position [1724, 0]
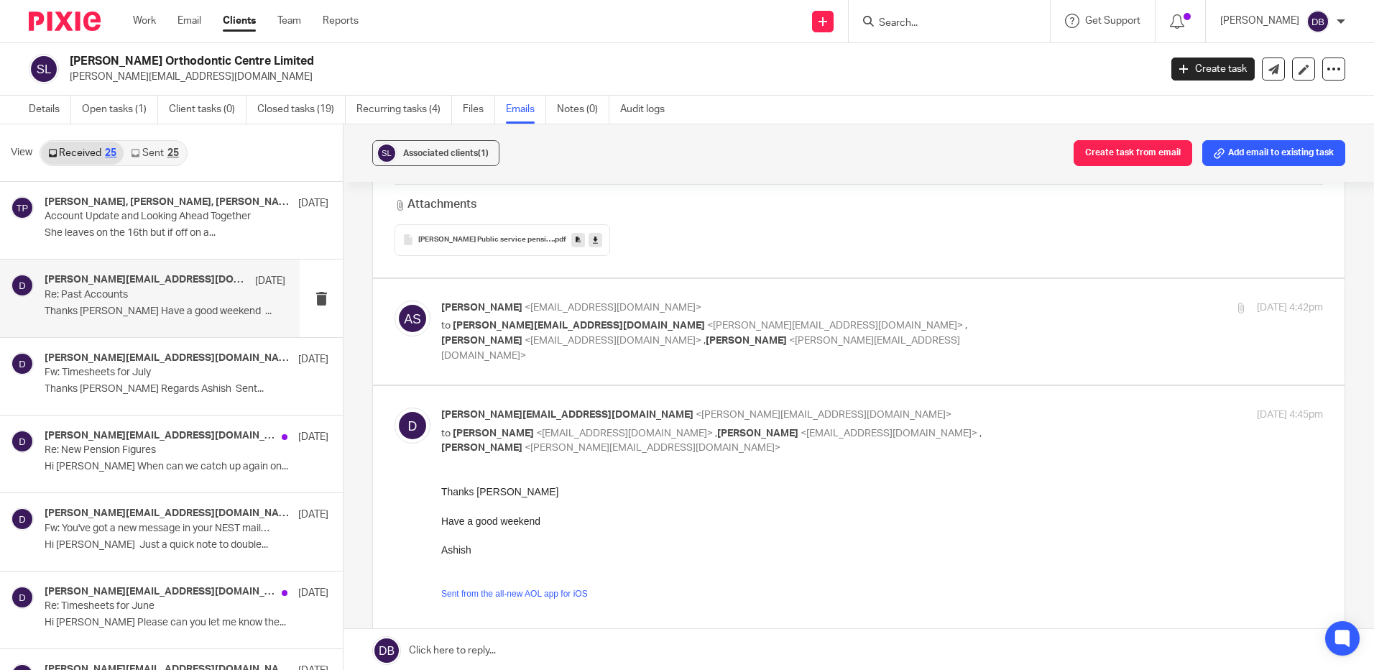
click at [593, 234] on icon at bounding box center [595, 239] width 5 height 11
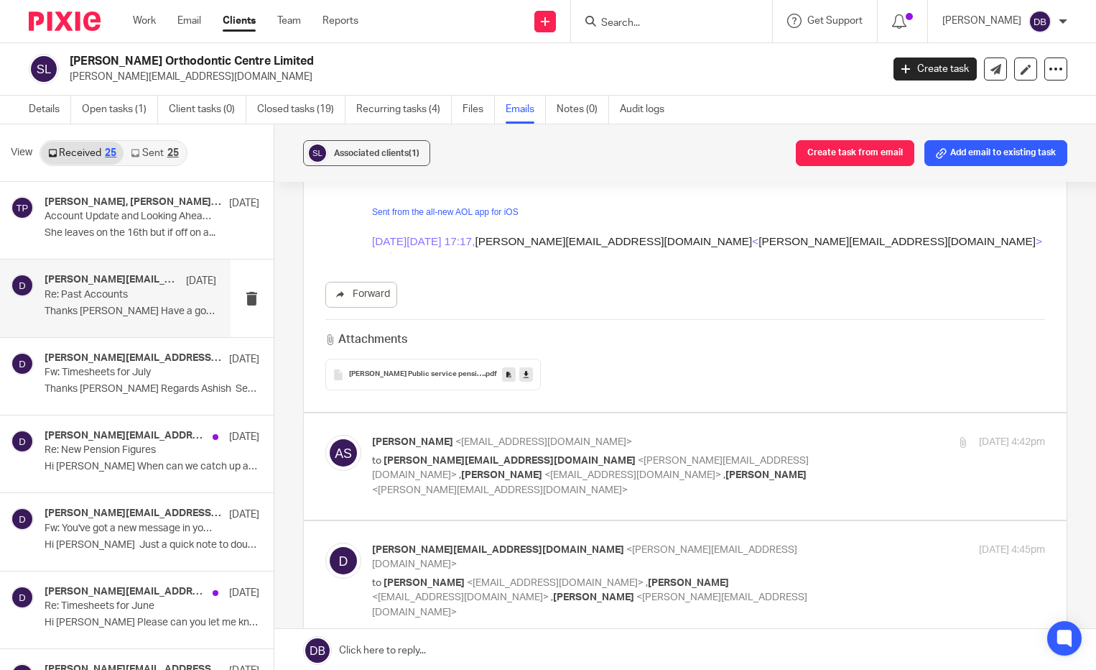
scroll to position [1586, 0]
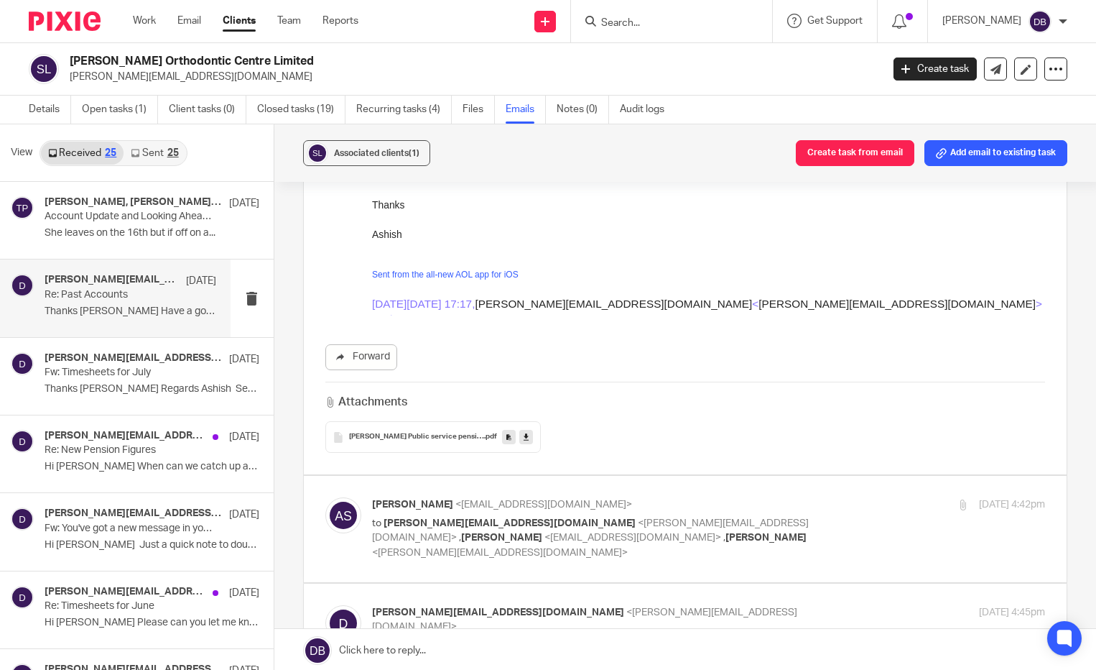
click at [618, 497] on p "Arun Sachdev <arun@sachdevs-ca.com>" at bounding box center [596, 504] width 449 height 15
checkbox input "true"
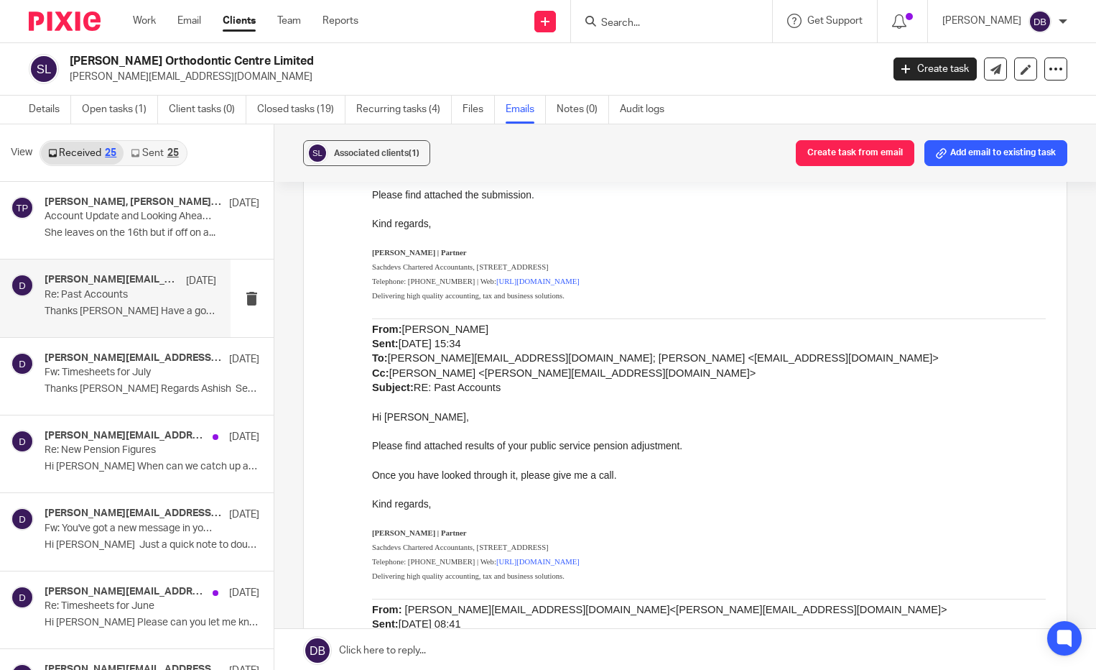
scroll to position [2448, 0]
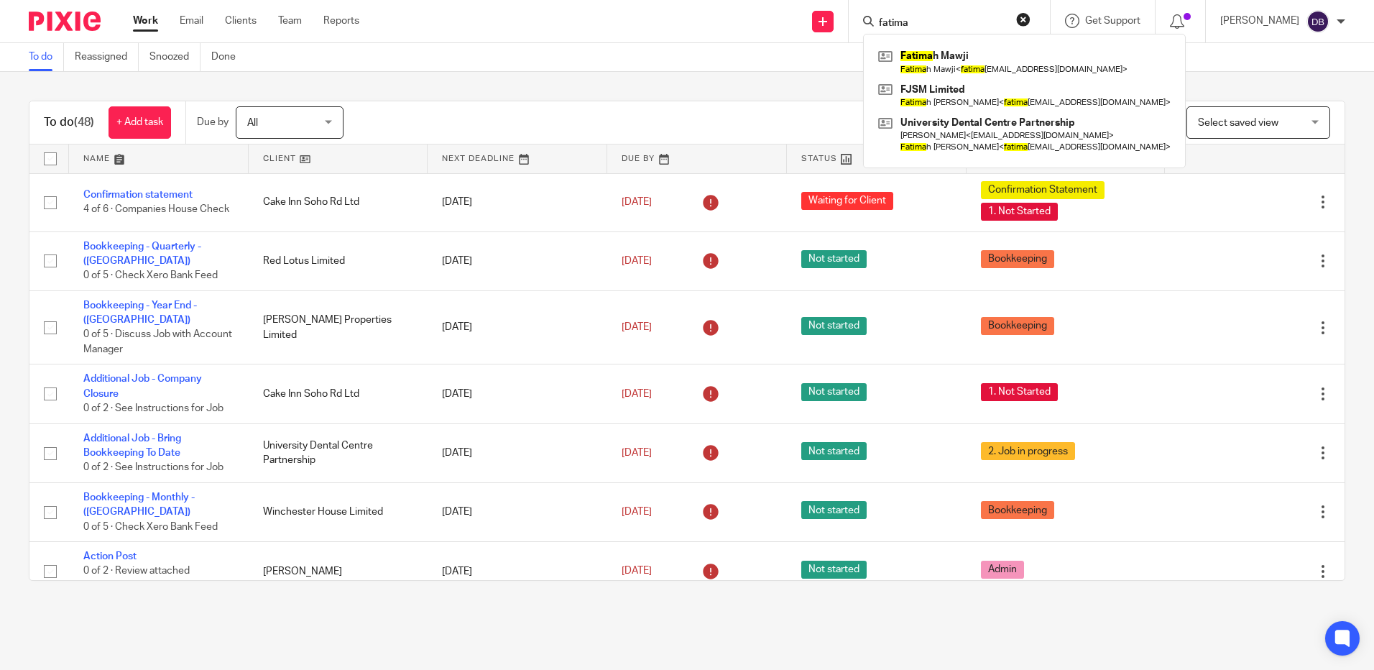
type input "fatima"
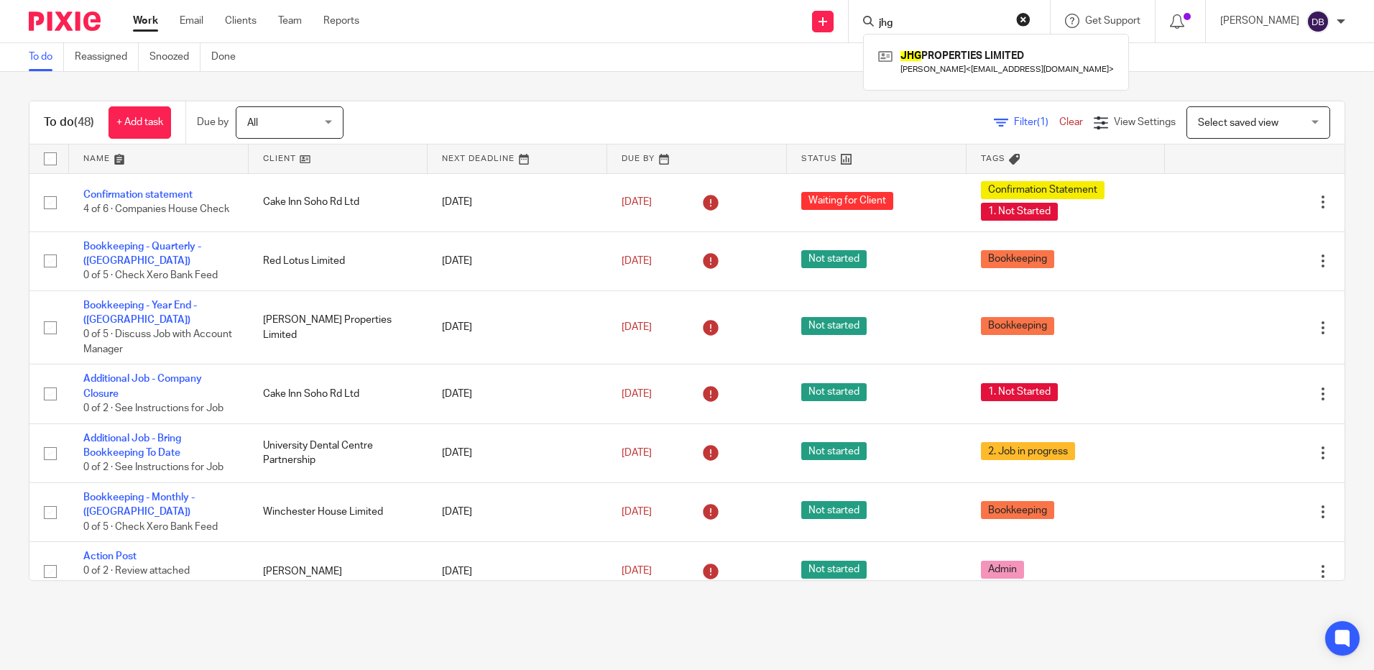
type input "jhg"
click at [846, 32] on div "Send new email Create task Add client Request signature jhg JHG PROPERTIES LIMI…" at bounding box center [877, 21] width 993 height 42
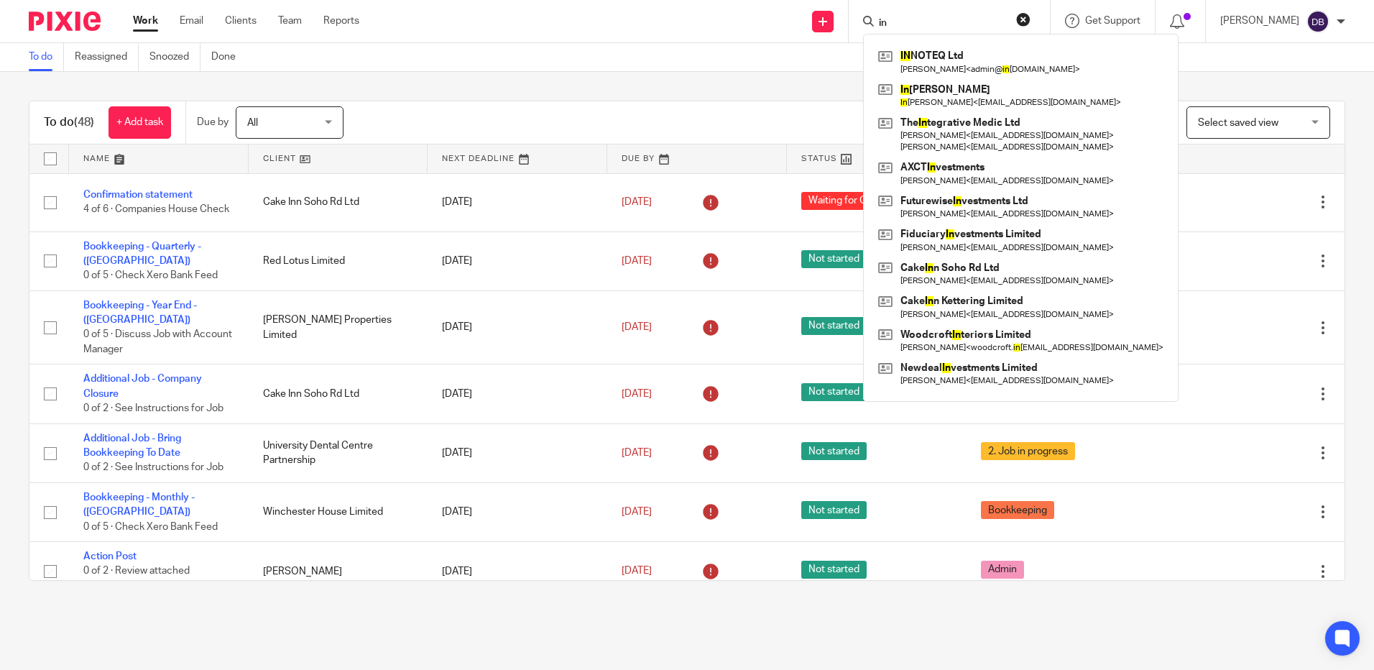
type input "inn"
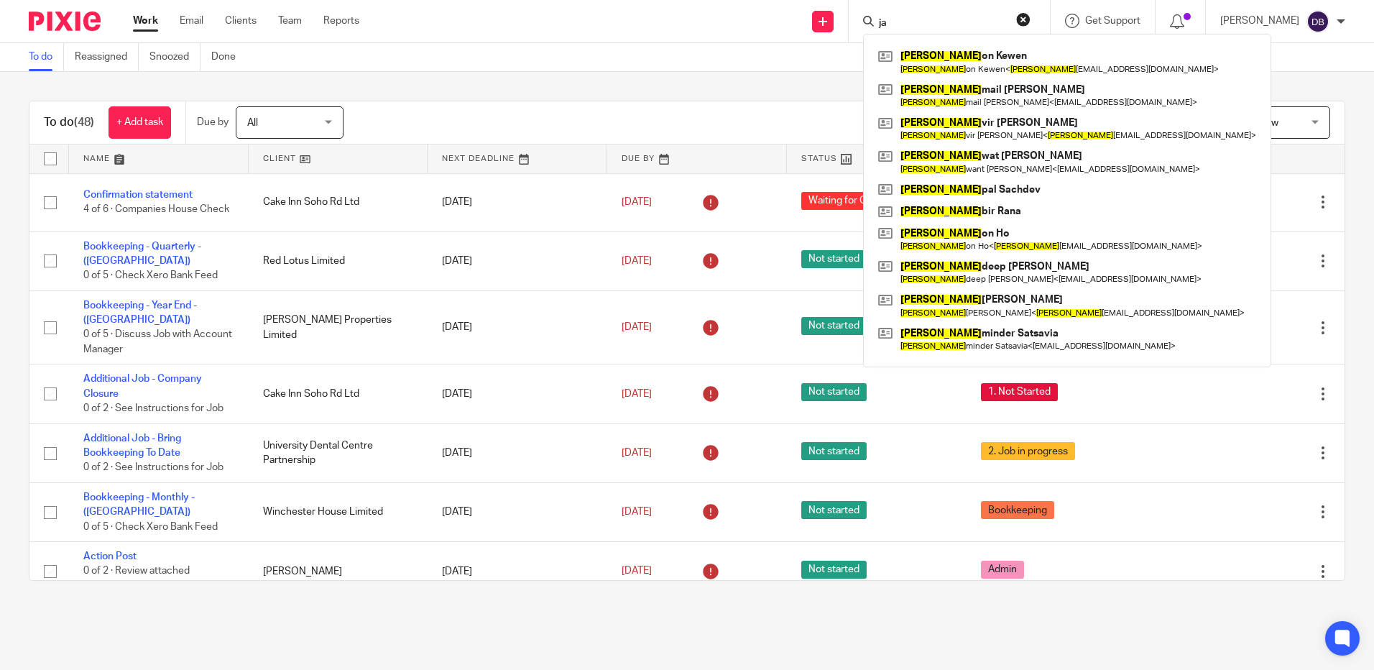
type input "j"
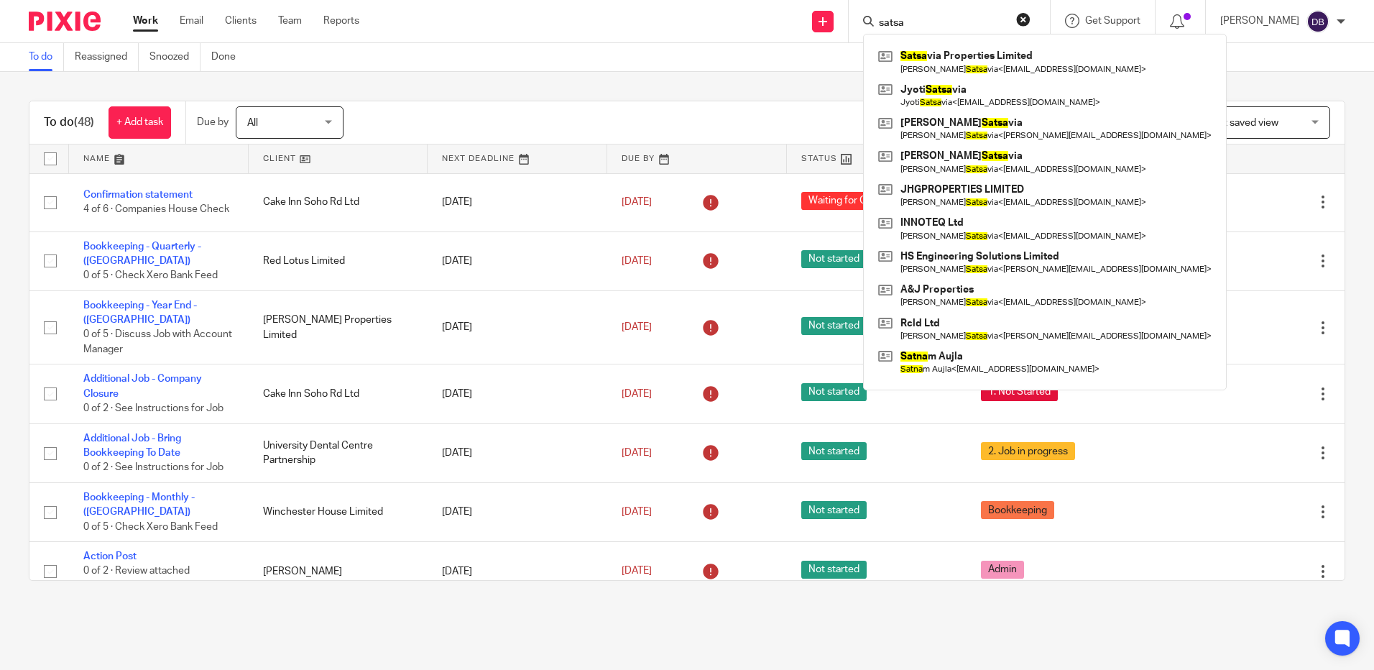
type input "satsa"
